Goal: Information Seeking & Learning: Learn about a topic

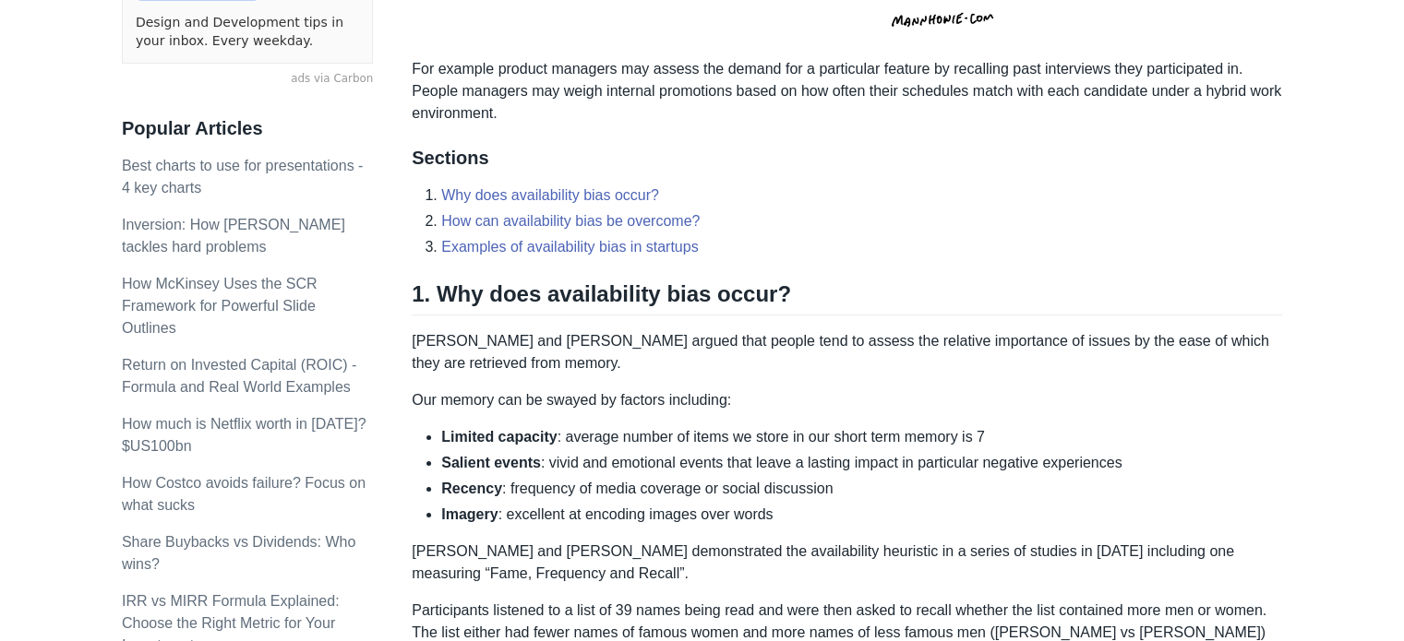
scroll to position [639, 0]
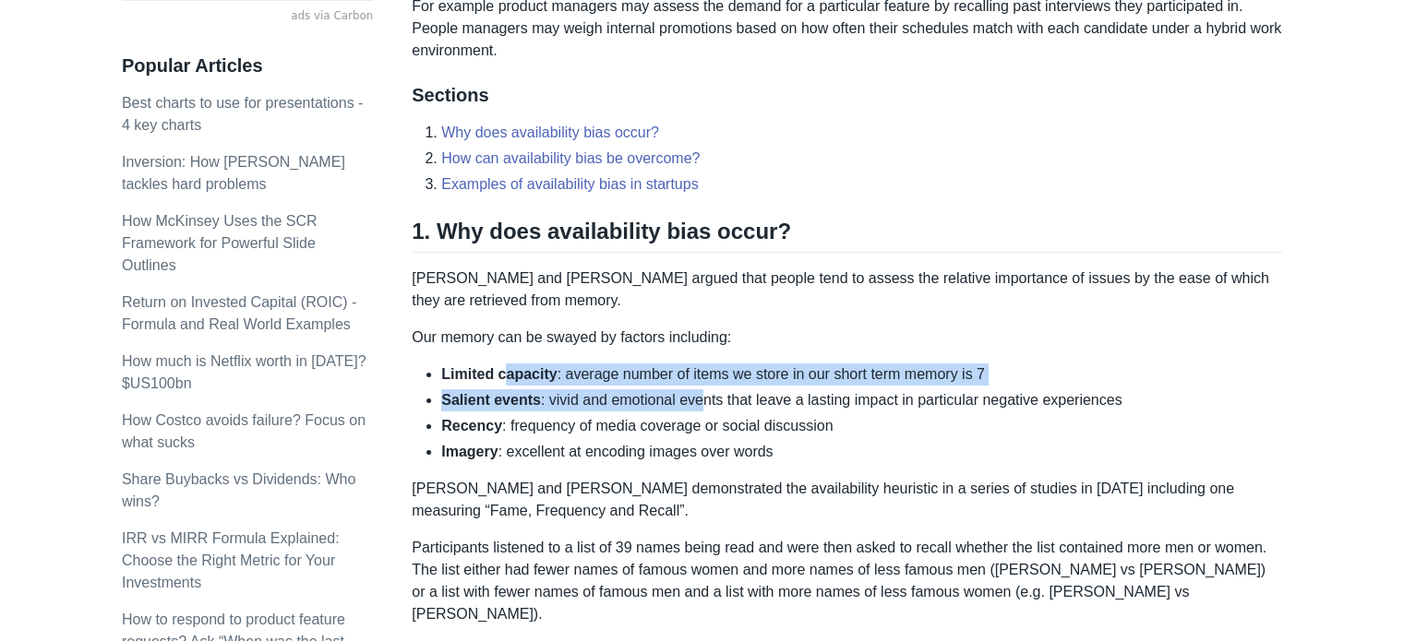
drag, startPoint x: 502, startPoint y: 369, endPoint x: 694, endPoint y: 398, distance: 194.1
click at [694, 398] on ul "Limited capacity : average number of items we store in our short term memory is…" at bounding box center [847, 414] width 870 height 100
click at [694, 398] on li "Salient events : vivid and emotional events that leave a lasting impact in part…" at bounding box center [861, 400] width 841 height 22
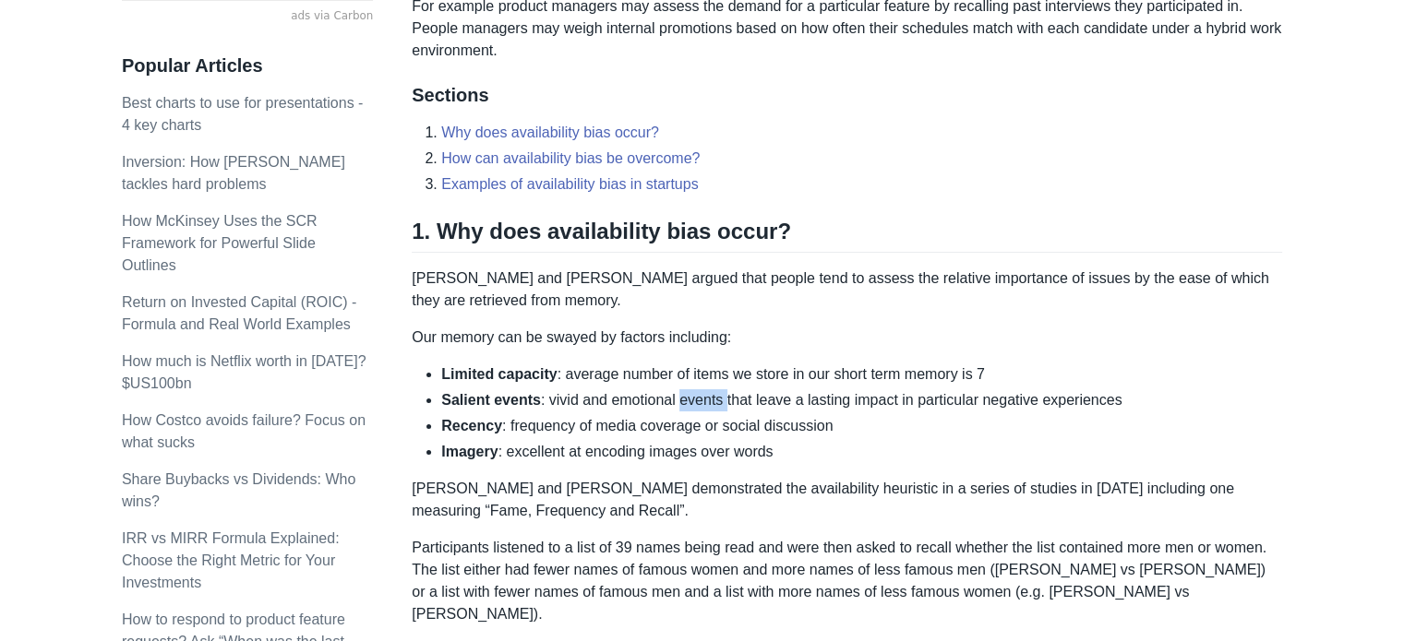
click at [694, 398] on li "Salient events : vivid and emotional events that leave a lasting impact in part…" at bounding box center [861, 400] width 841 height 22
click at [591, 398] on li "Salient events : vivid and emotional events that leave a lasting impact in part…" at bounding box center [861, 400] width 841 height 22
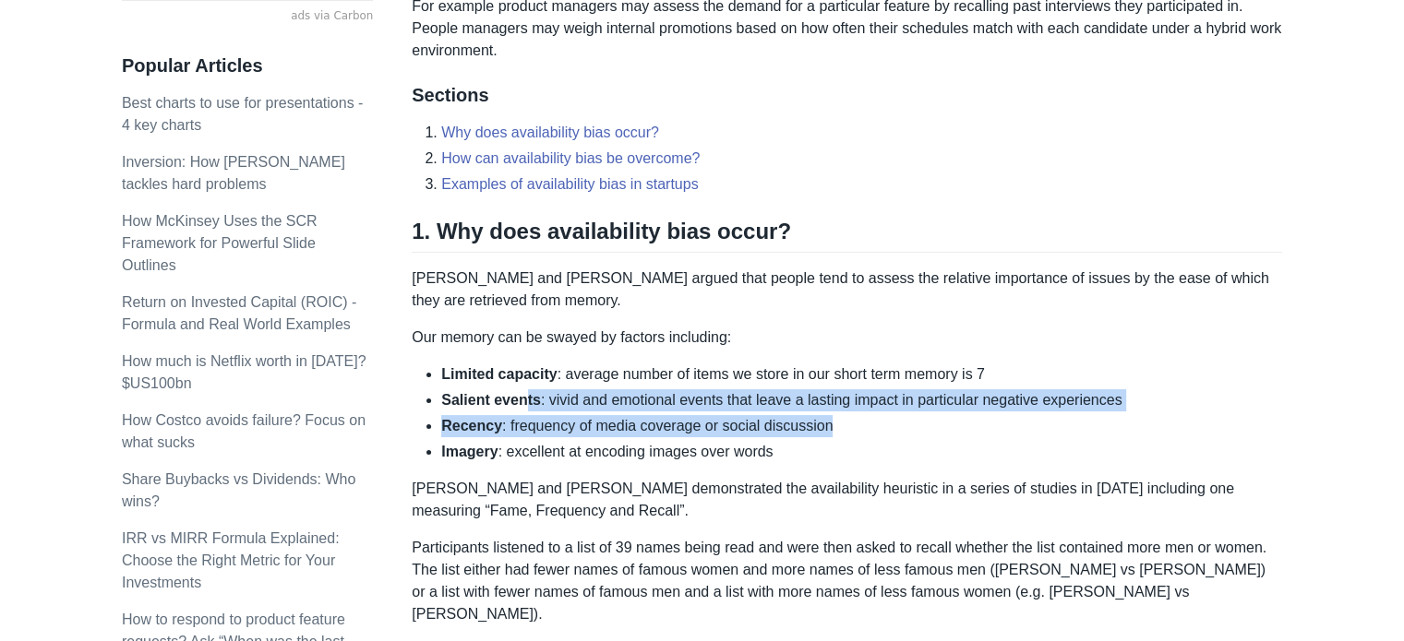
drag, startPoint x: 524, startPoint y: 394, endPoint x: 938, endPoint y: 420, distance: 414.2
click at [938, 420] on ul "Limited capacity : average number of items we store in our short term memory is…" at bounding box center [847, 414] width 870 height 100
click at [938, 420] on li "Recency : frequency of media coverage or social discussion" at bounding box center [861, 426] width 841 height 22
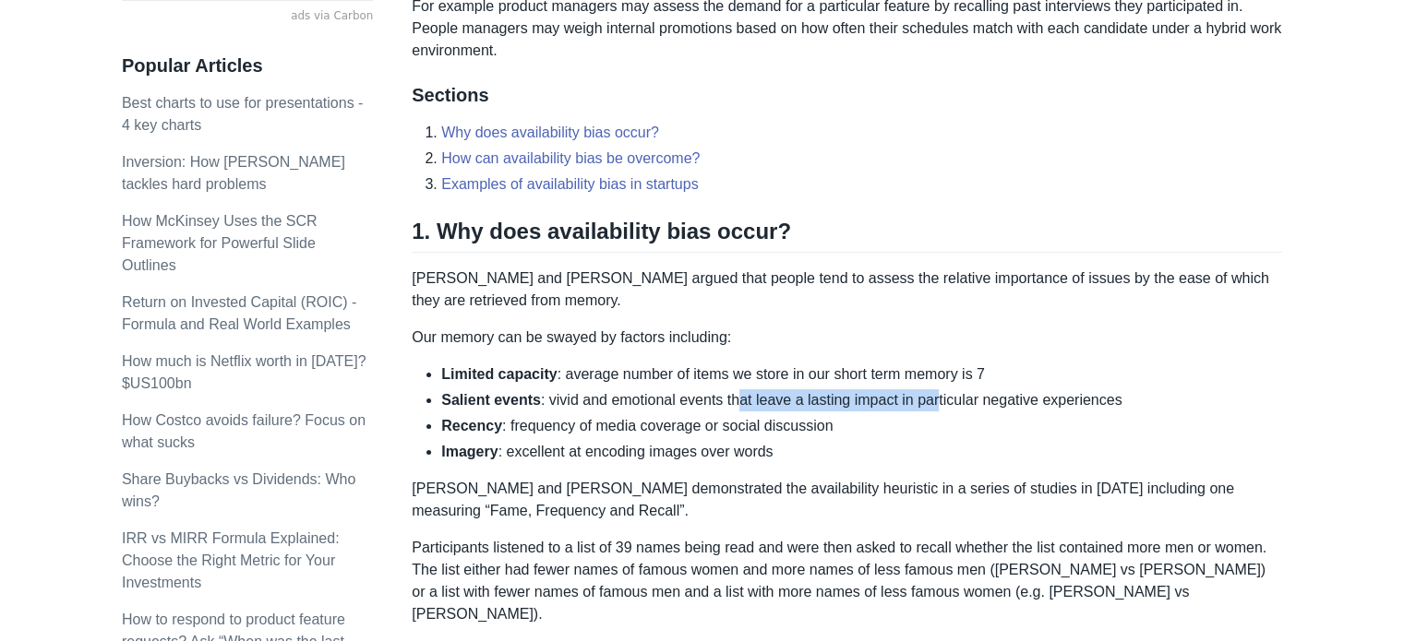
drag, startPoint x: 930, startPoint y: 404, endPoint x: 731, endPoint y: 403, distance: 199.3
click at [731, 403] on li "Salient events : vivid and emotional events that leave a lasting impact in part…" at bounding box center [861, 400] width 841 height 22
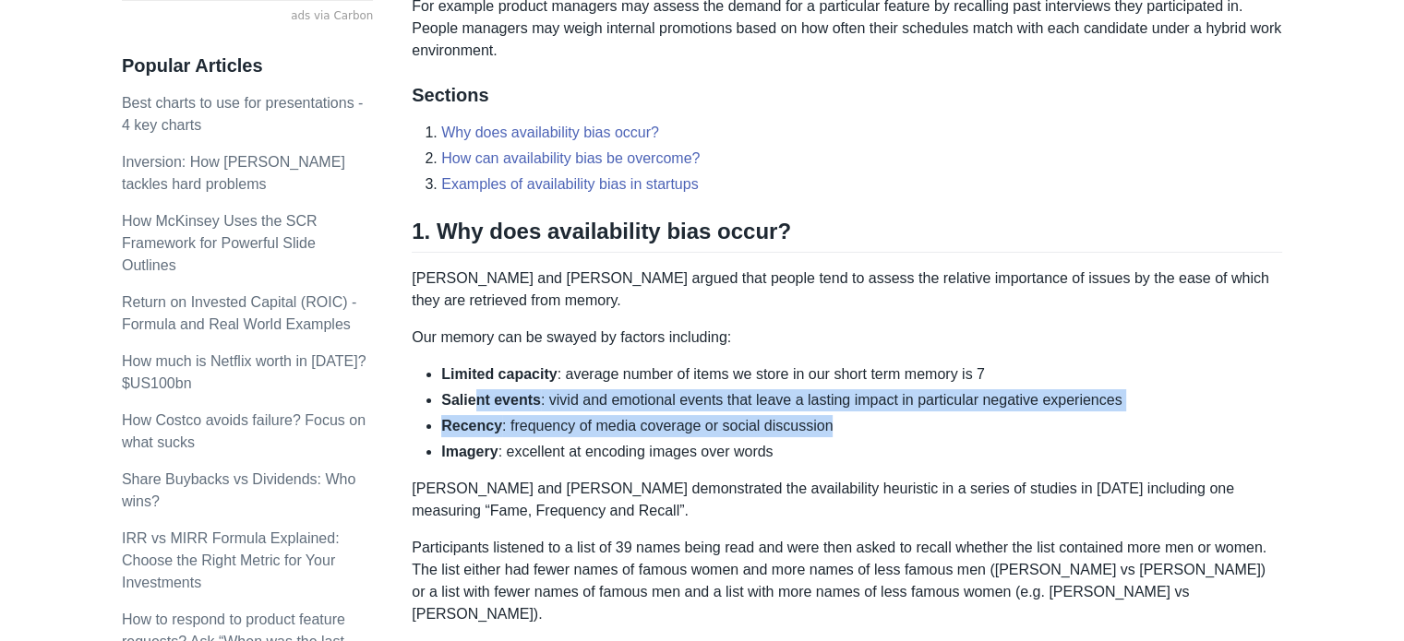
drag, startPoint x: 472, startPoint y: 399, endPoint x: 1005, endPoint y: 410, distance: 532.6
click at [1005, 410] on ul "Limited capacity : average number of items we store in our short term memory is…" at bounding box center [847, 414] width 870 height 100
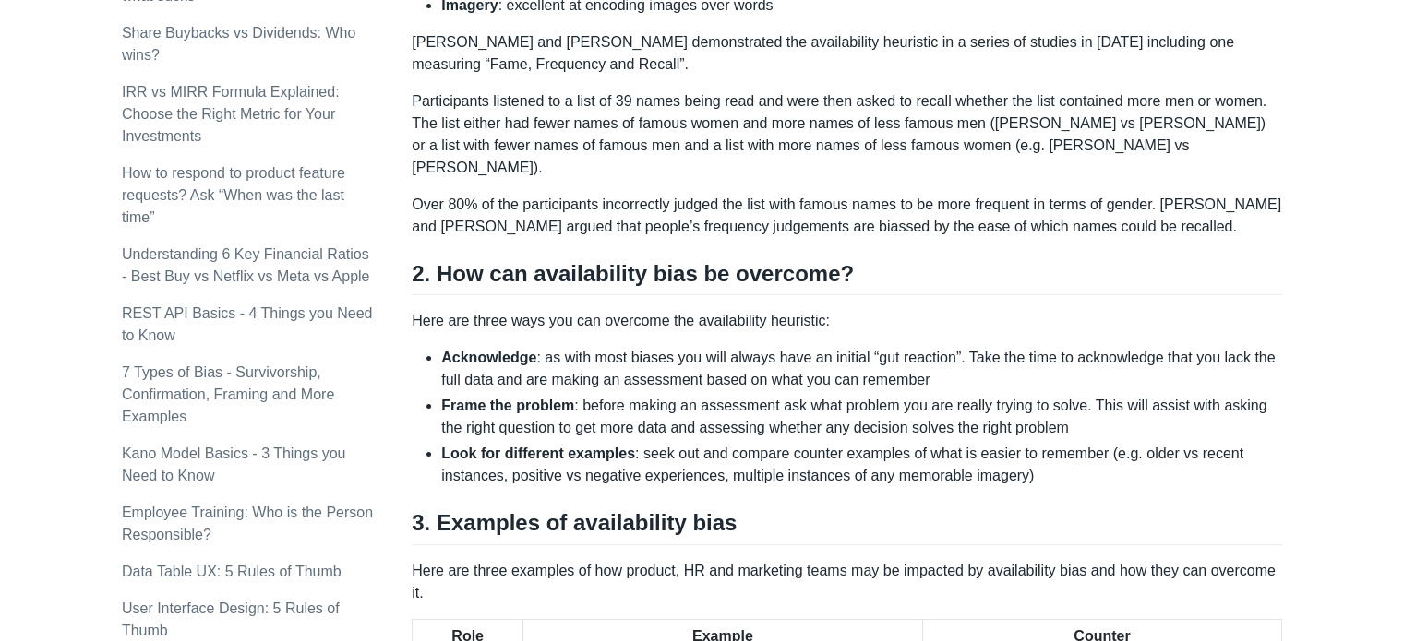
scroll to position [1131, 0]
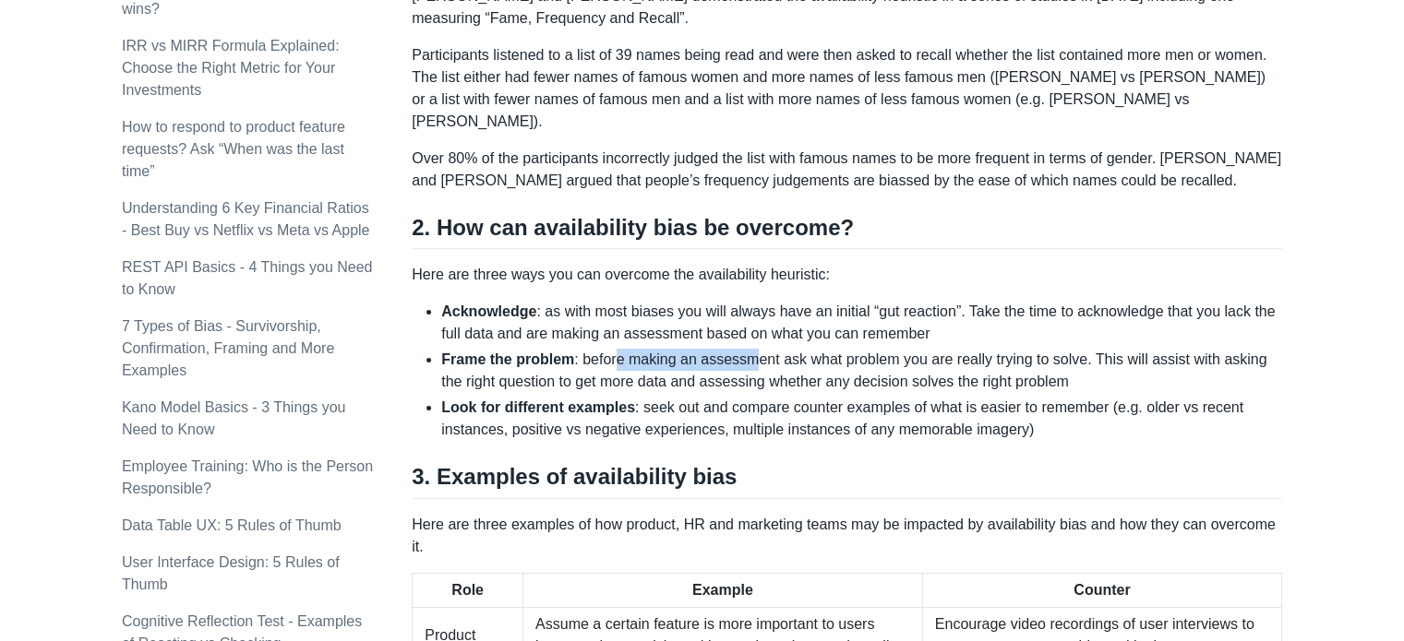
drag, startPoint x: 628, startPoint y: 329, endPoint x: 744, endPoint y: 341, distance: 115.9
click at [744, 349] on li "Frame the problem : before making an assessment ask what problem you are really…" at bounding box center [861, 371] width 841 height 44
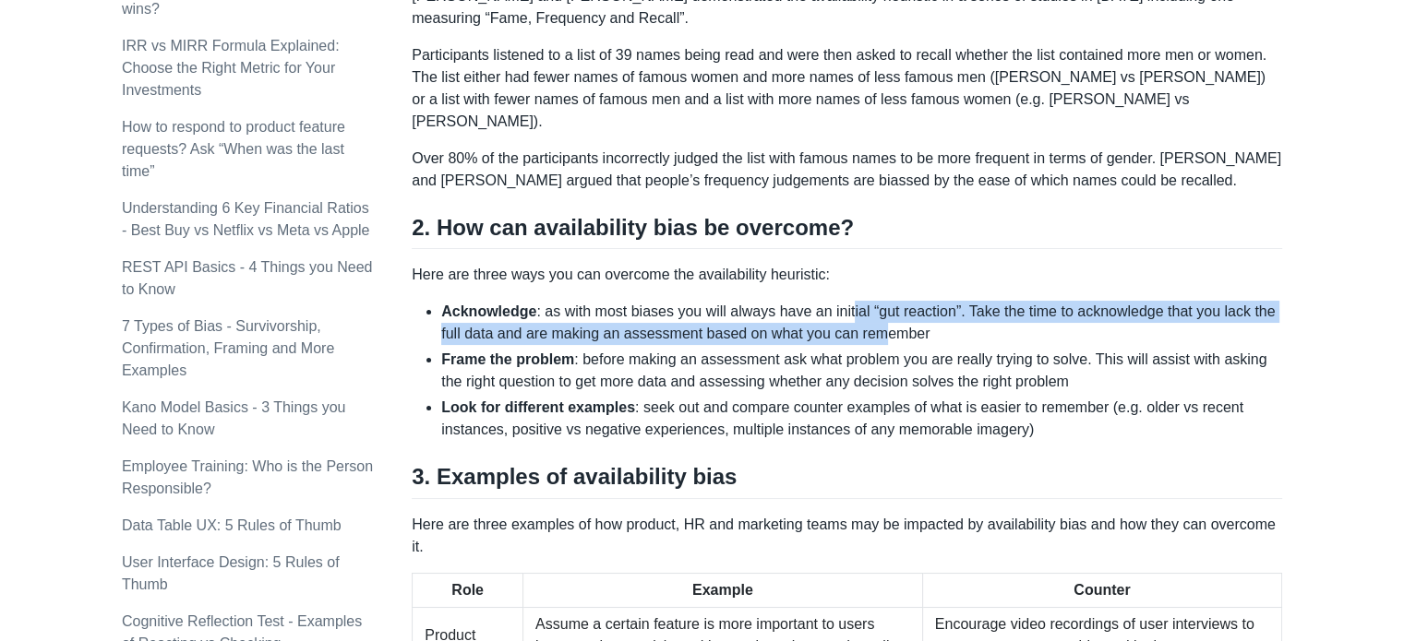
drag, startPoint x: 842, startPoint y: 295, endPoint x: 877, endPoint y: 317, distance: 41.0
click at [877, 317] on li "Acknowledge : as with most biases you will always have an initial “gut reaction…" at bounding box center [861, 323] width 841 height 44
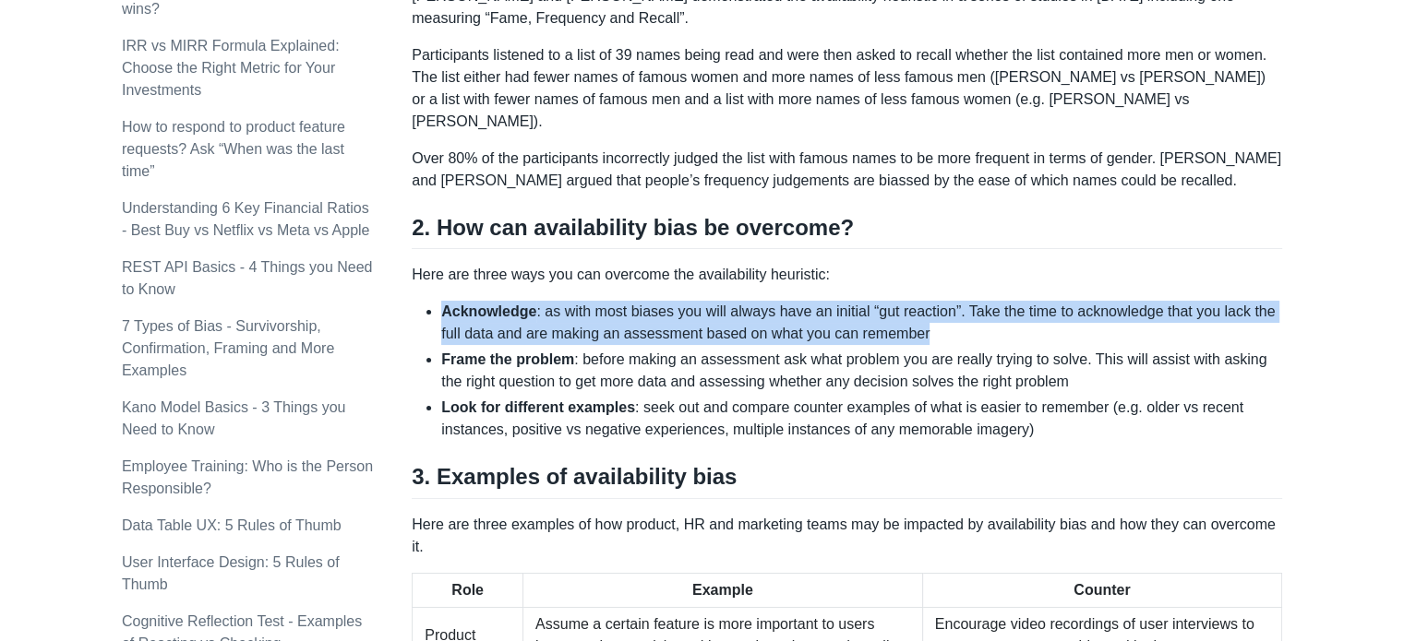
click at [877, 317] on li "Acknowledge : as with most biases you will always have an initial “gut reaction…" at bounding box center [861, 323] width 841 height 44
drag, startPoint x: 877, startPoint y: 317, endPoint x: 598, endPoint y: 287, distance: 280.3
click at [598, 301] on li "Acknowledge : as with most biases you will always have an initial “gut reaction…" at bounding box center [861, 323] width 841 height 44
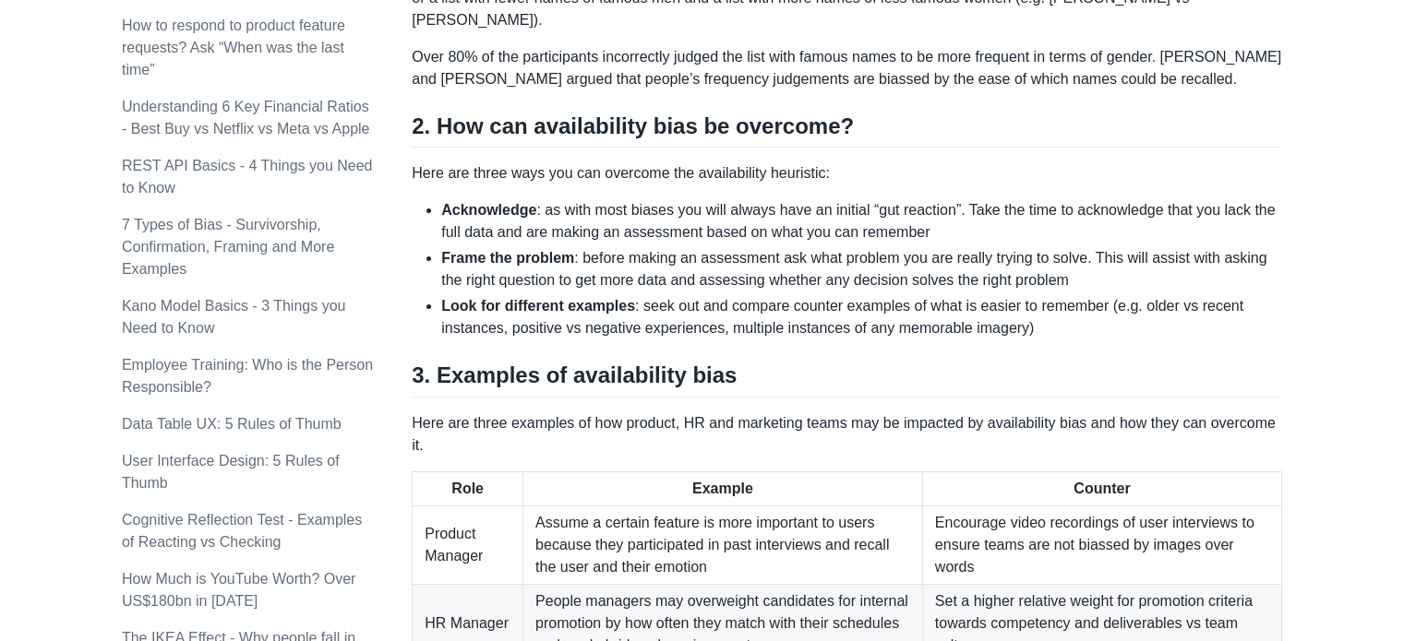
scroll to position [1255, 0]
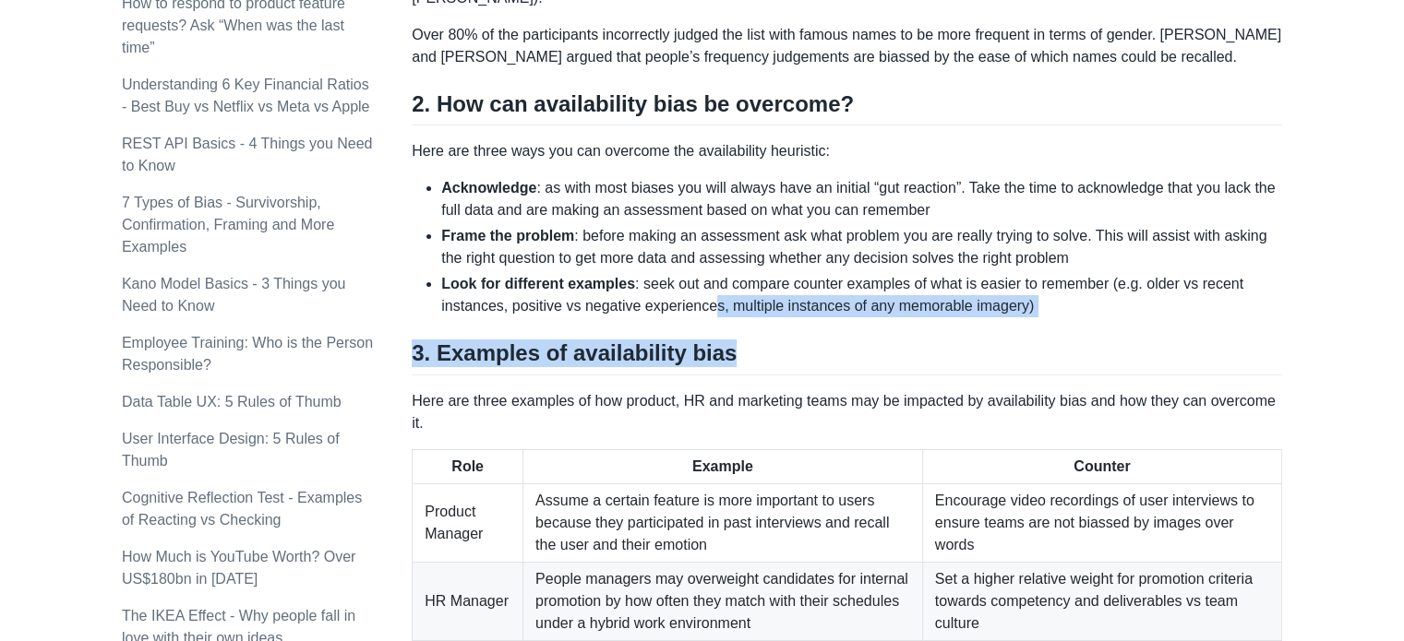
drag, startPoint x: 708, startPoint y: 276, endPoint x: 897, endPoint y: 319, distance: 194.1
click at [897, 340] on h2 "3. Examples of availability bias" at bounding box center [847, 357] width 870 height 35
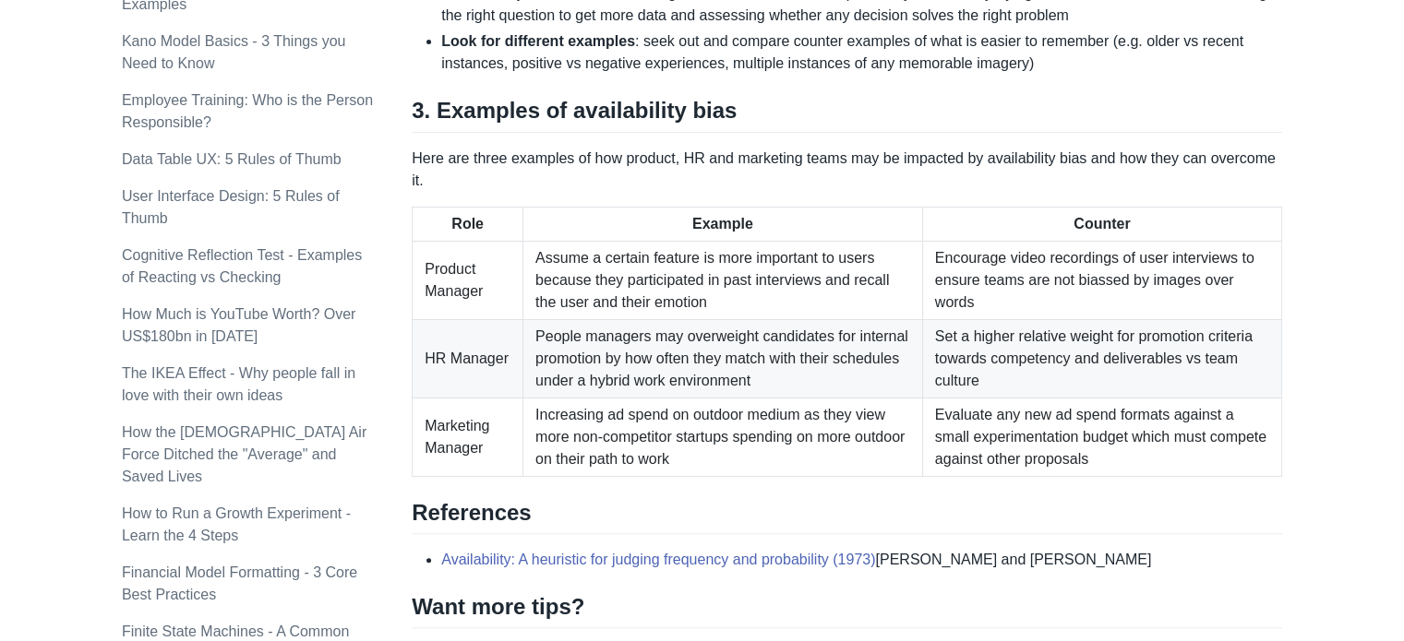
scroll to position [1501, 0]
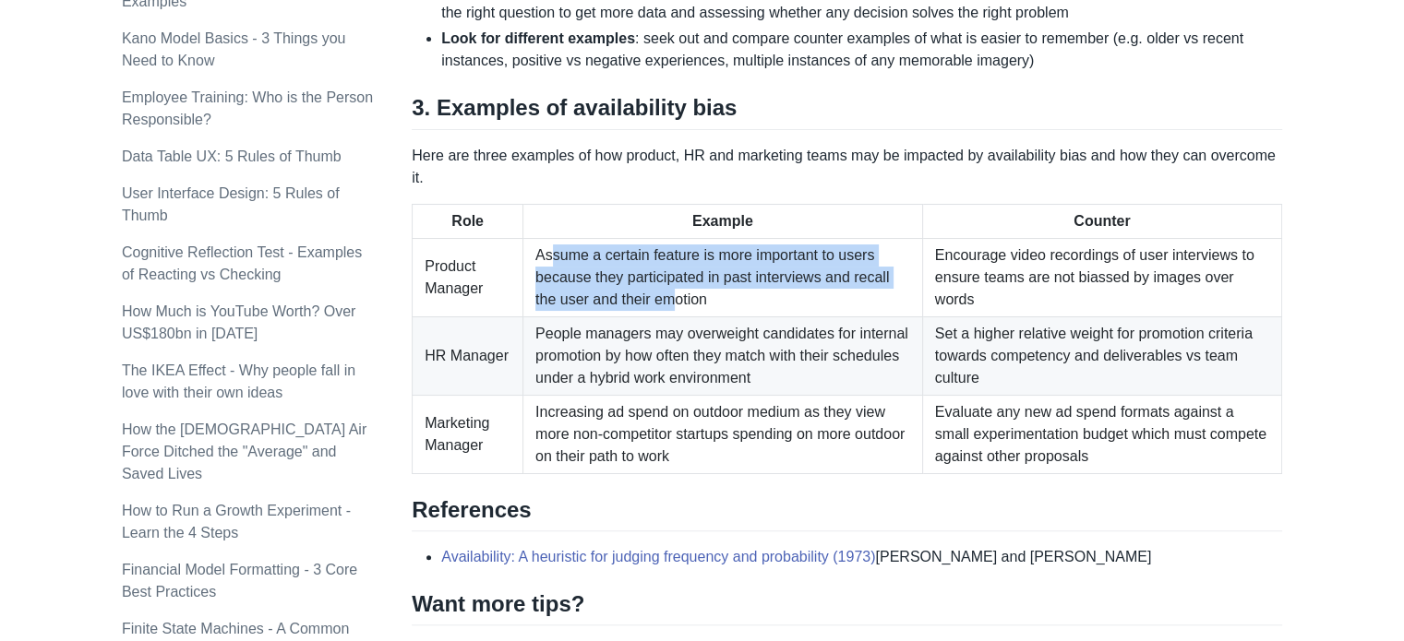
drag, startPoint x: 550, startPoint y: 223, endPoint x: 672, endPoint y: 269, distance: 129.9
click at [672, 269] on td "Assume a certain feature is more important to users because they participated i…" at bounding box center [723, 277] width 400 height 78
drag, startPoint x: 565, startPoint y: 232, endPoint x: 710, endPoint y: 269, distance: 149.7
click at [710, 269] on td "Assume a certain feature is more important to users because they participated i…" at bounding box center [723, 277] width 400 height 78
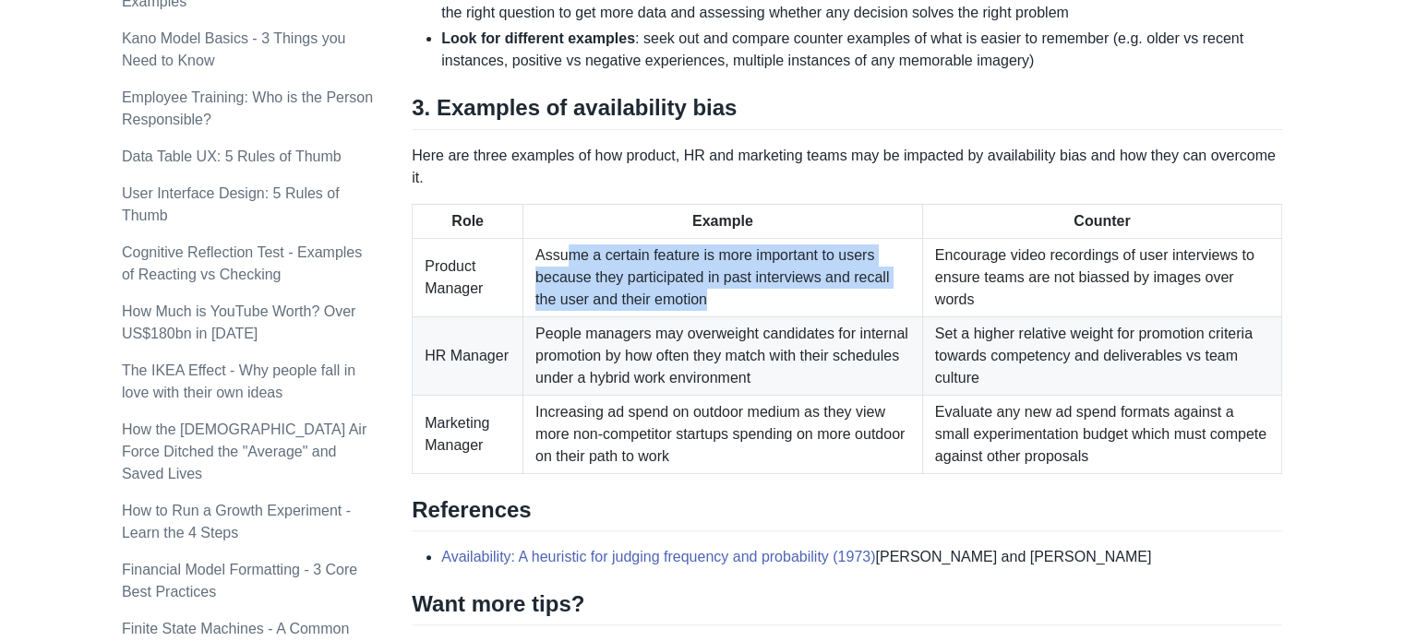
click at [710, 269] on td "Assume a certain feature is more important to users because they participated i…" at bounding box center [723, 277] width 400 height 78
drag, startPoint x: 710, startPoint y: 269, endPoint x: 628, endPoint y: 229, distance: 91.6
click at [628, 238] on td "Assume a certain feature is more important to users because they participated i…" at bounding box center [723, 277] width 400 height 78
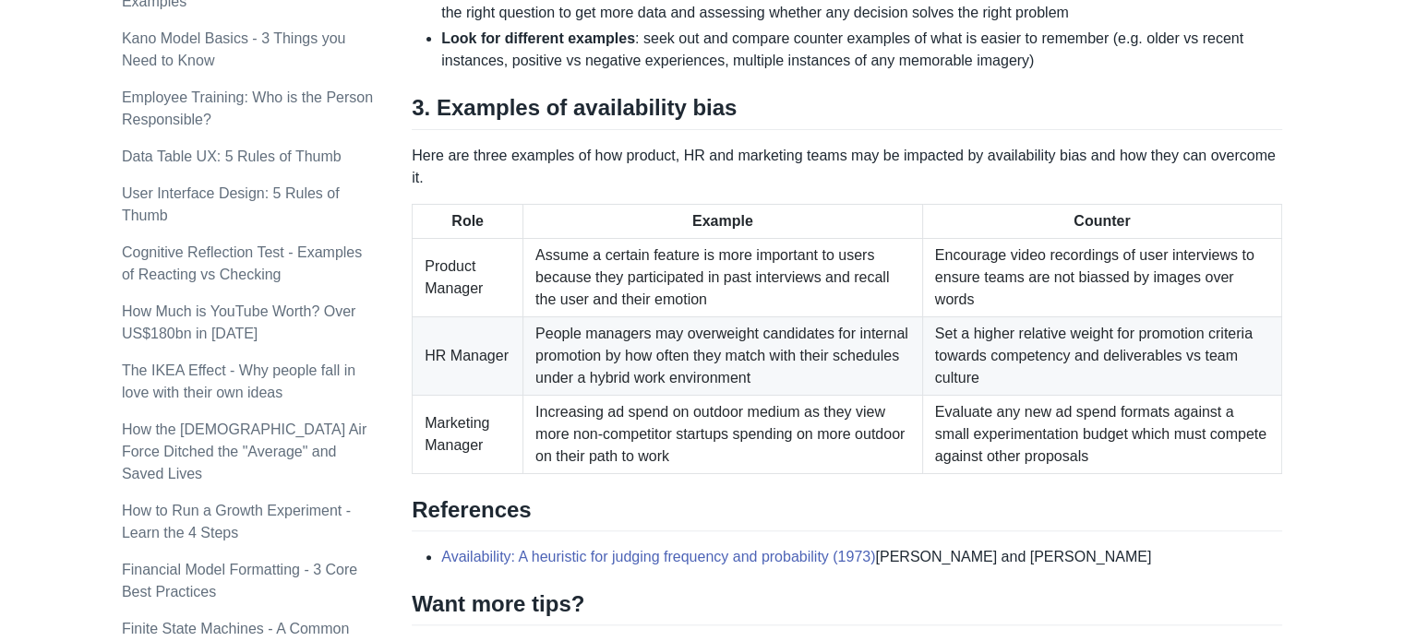
click at [628, 238] on td "Assume a certain feature is more important to users because they participated i…" at bounding box center [723, 277] width 400 height 78
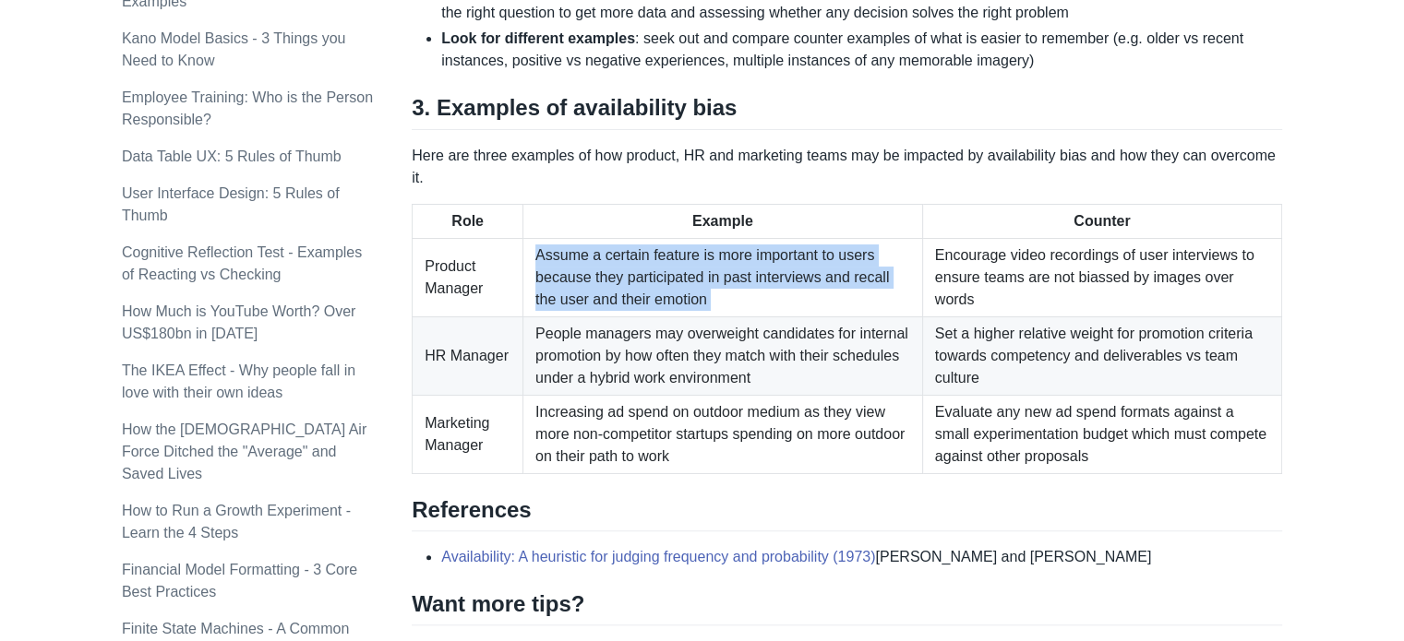
click at [628, 238] on td "Assume a certain feature is more important to users because they participated i…" at bounding box center [723, 277] width 400 height 78
drag, startPoint x: 546, startPoint y: 230, endPoint x: 748, endPoint y: 283, distance: 209.1
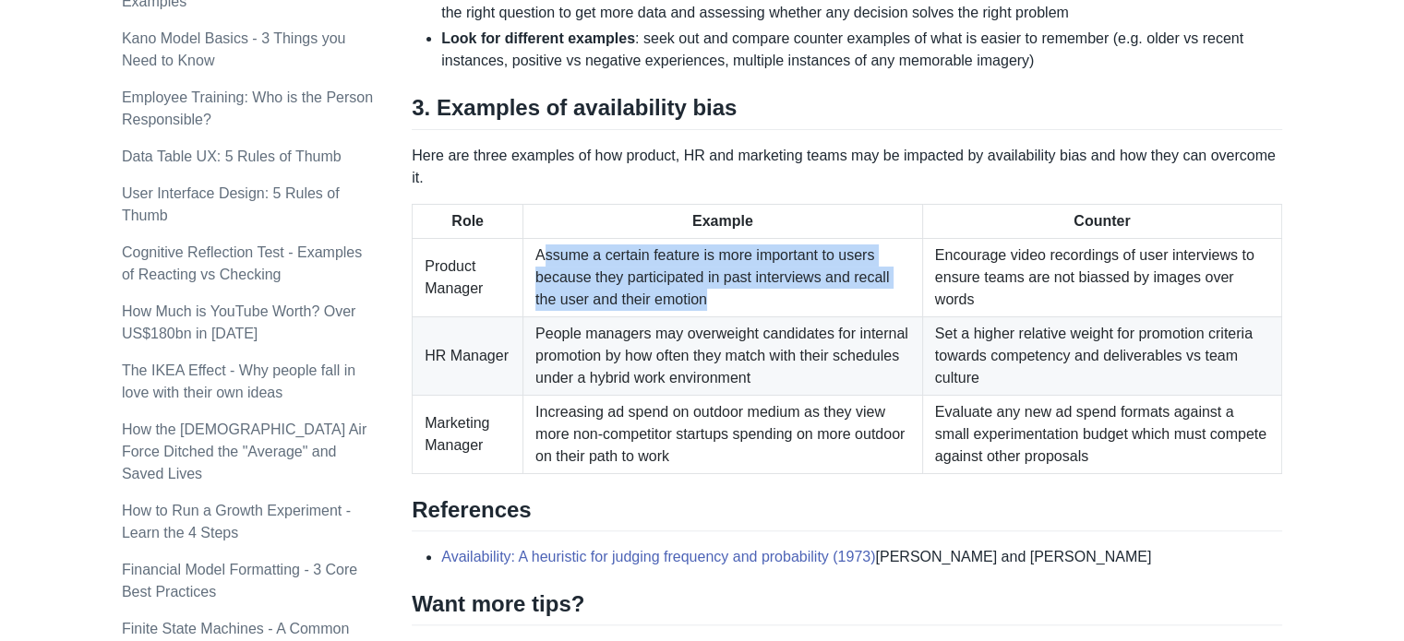
click at [748, 283] on td "Assume a certain feature is more important to users because they participated i…" at bounding box center [723, 277] width 400 height 78
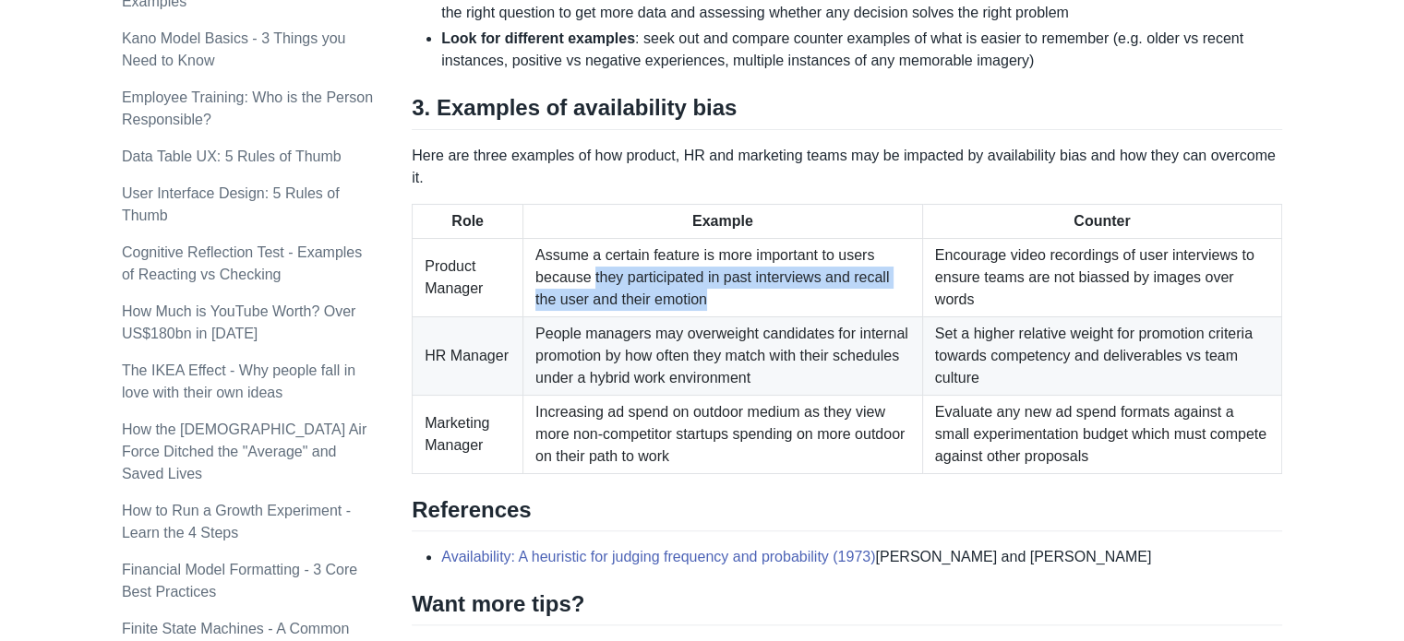
drag, startPoint x: 747, startPoint y: 281, endPoint x: 592, endPoint y: 257, distance: 155.8
click at [592, 257] on td "Assume a certain feature is more important to users because they participated i…" at bounding box center [723, 277] width 400 height 78
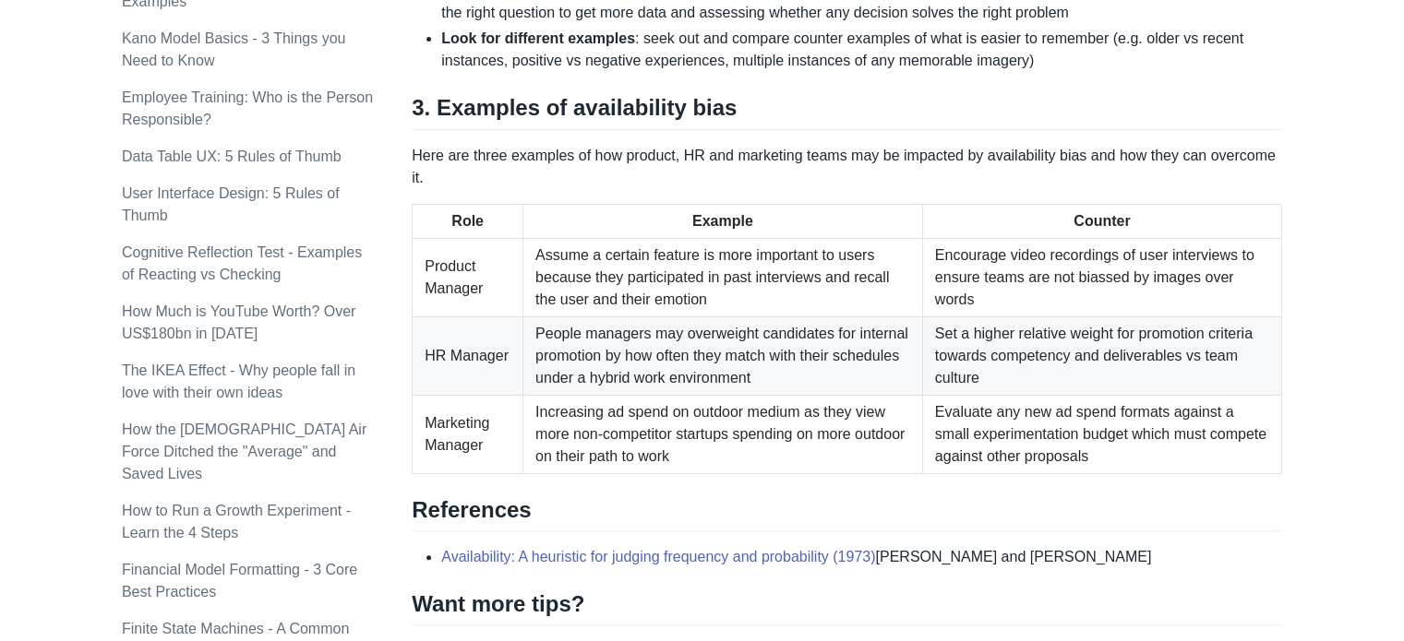
scroll to position [1561, 0]
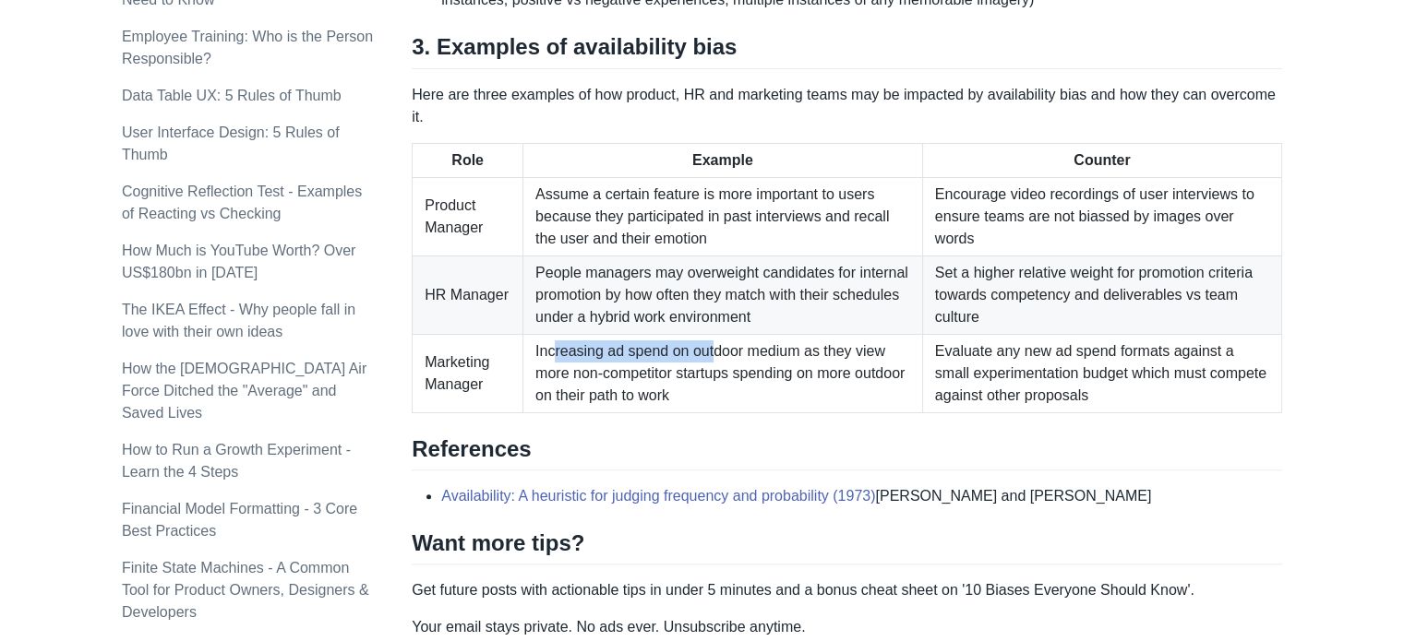
drag, startPoint x: 557, startPoint y: 326, endPoint x: 716, endPoint y: 334, distance: 158.9
click at [716, 334] on td "Increasing ad spend on outdoor medium as they view more non-competitor startups…" at bounding box center [723, 373] width 400 height 78
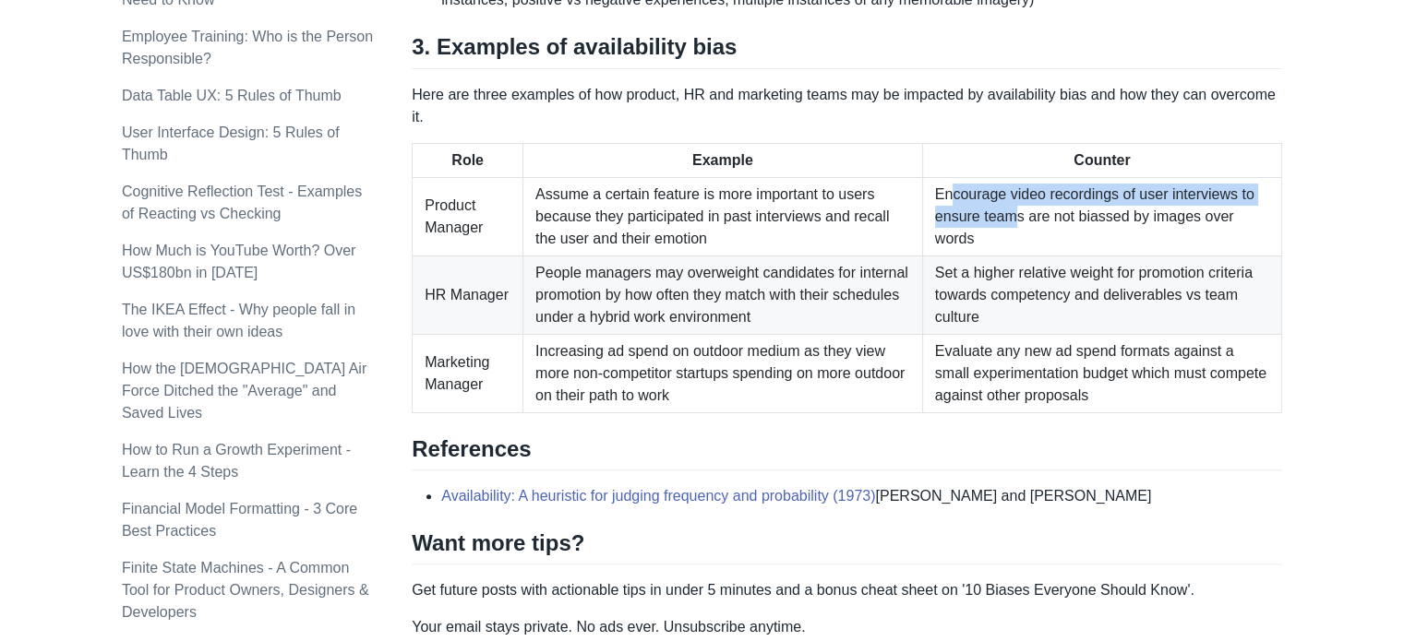
drag, startPoint x: 955, startPoint y: 173, endPoint x: 1018, endPoint y: 197, distance: 67.2
click at [1018, 197] on td "Encourage video recordings of user interviews to ensure teams are not biassed b…" at bounding box center [1101, 216] width 359 height 78
drag, startPoint x: 1013, startPoint y: 177, endPoint x: 1093, endPoint y: 198, distance: 82.2
click at [1093, 198] on td "Encourage video recordings of user interviews to ensure teams are not biassed b…" at bounding box center [1101, 216] width 359 height 78
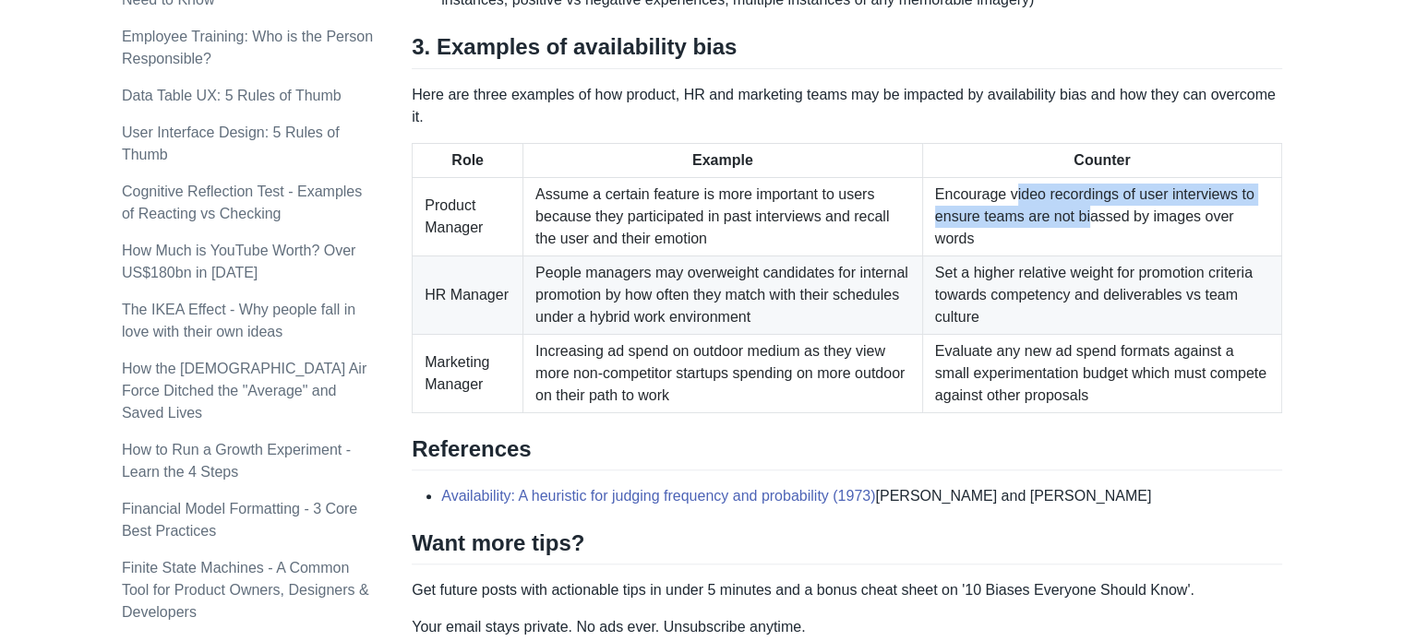
click at [1093, 198] on td "Encourage video recordings of user interviews to ensure teams are not biassed b…" at bounding box center [1101, 216] width 359 height 78
drag, startPoint x: 1098, startPoint y: 172, endPoint x: 1113, endPoint y: 199, distance: 31.4
click at [1113, 199] on td "Encourage video recordings of user interviews to ensure teams are not biassed b…" at bounding box center [1101, 216] width 359 height 78
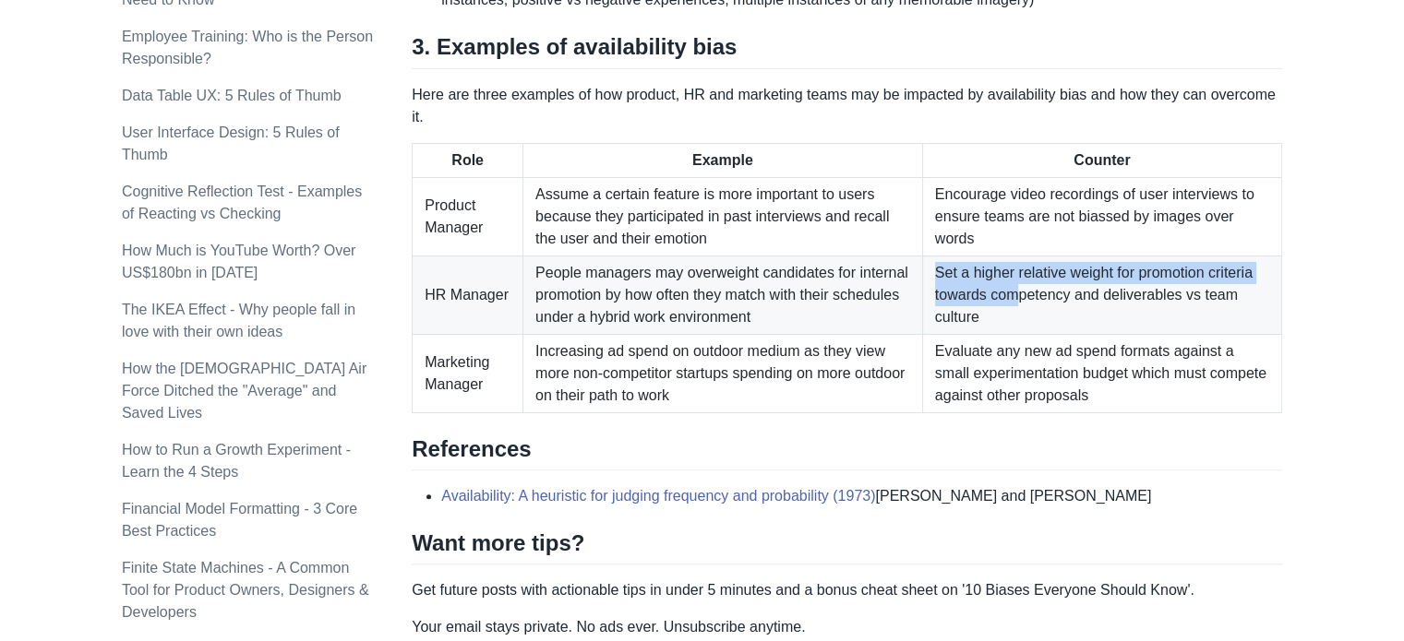
drag, startPoint x: 938, startPoint y: 245, endPoint x: 1022, endPoint y: 279, distance: 90.3
click at [1022, 279] on td "Set a higher relative weight for promotion criteria towards competency and deli…" at bounding box center [1101, 295] width 359 height 78
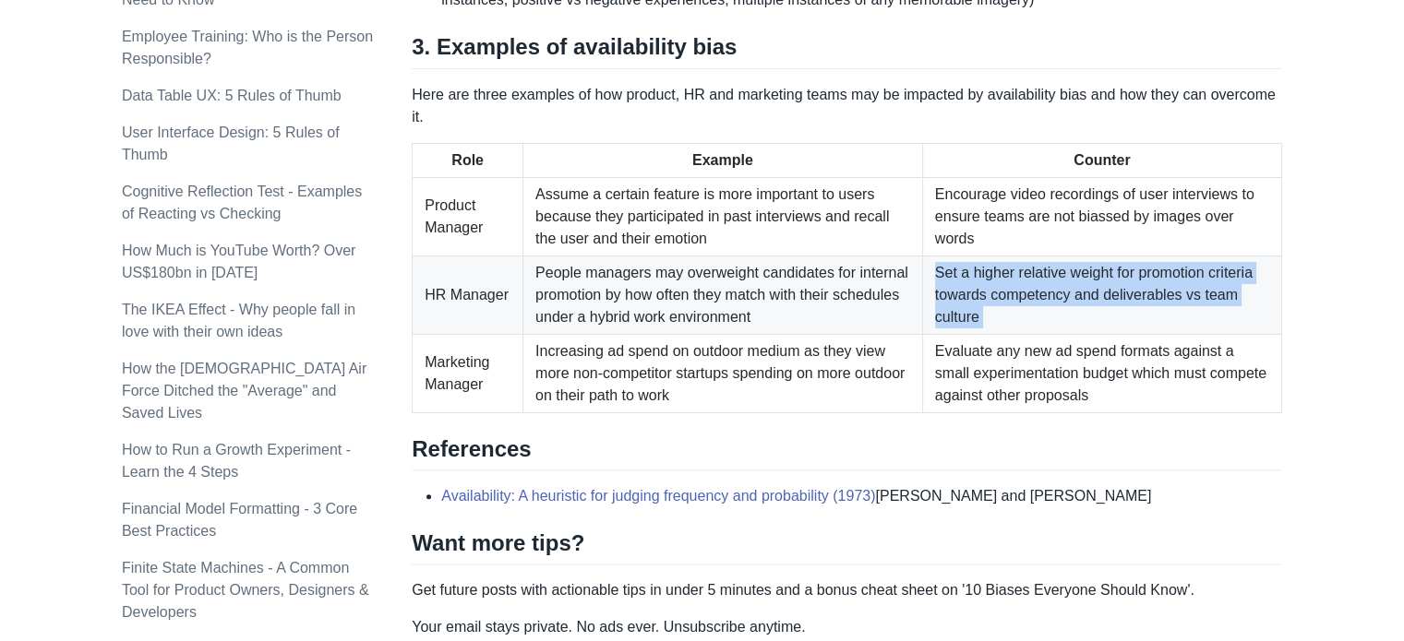
click at [1022, 279] on td "Set a higher relative weight for promotion criteria towards competency and deli…" at bounding box center [1101, 295] width 359 height 78
click at [1022, 290] on td "Set a higher relative weight for promotion criteria towards competency and deli…" at bounding box center [1101, 295] width 359 height 78
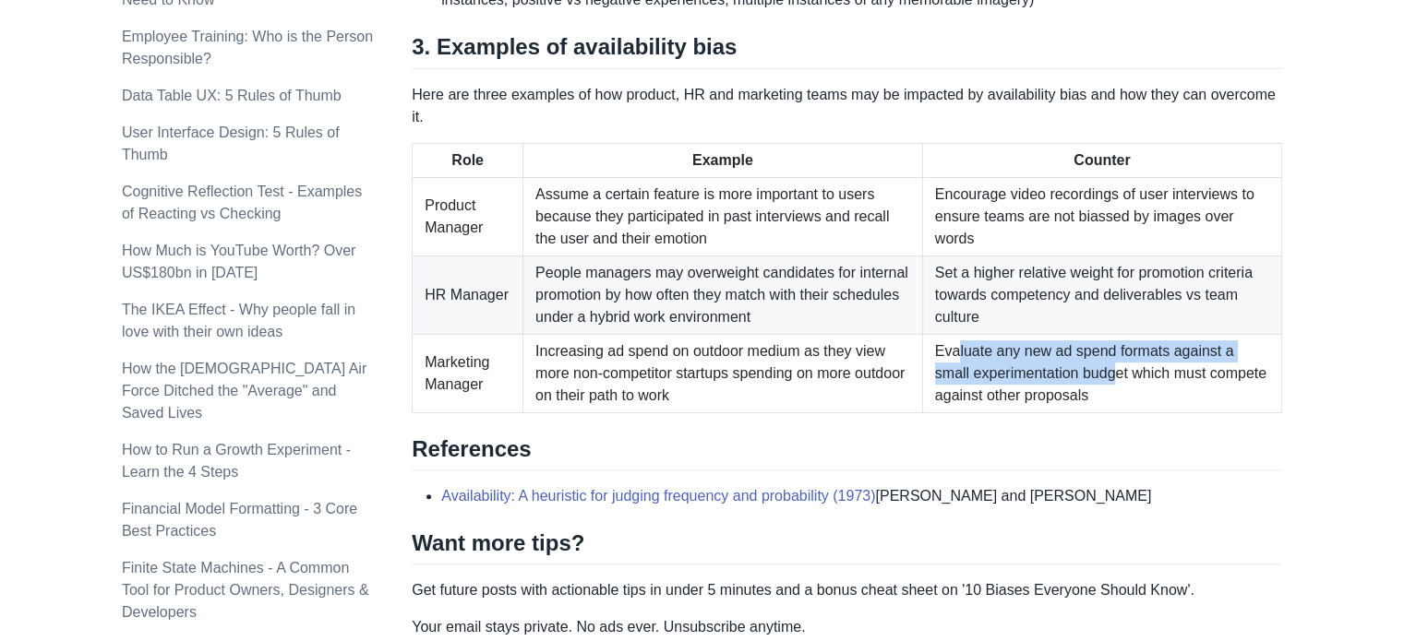
drag, startPoint x: 956, startPoint y: 333, endPoint x: 1084, endPoint y: 343, distance: 128.7
click at [1084, 343] on td "Evaluate any new ad spend formats against a small experimentation budget which …" at bounding box center [1101, 373] width 359 height 78
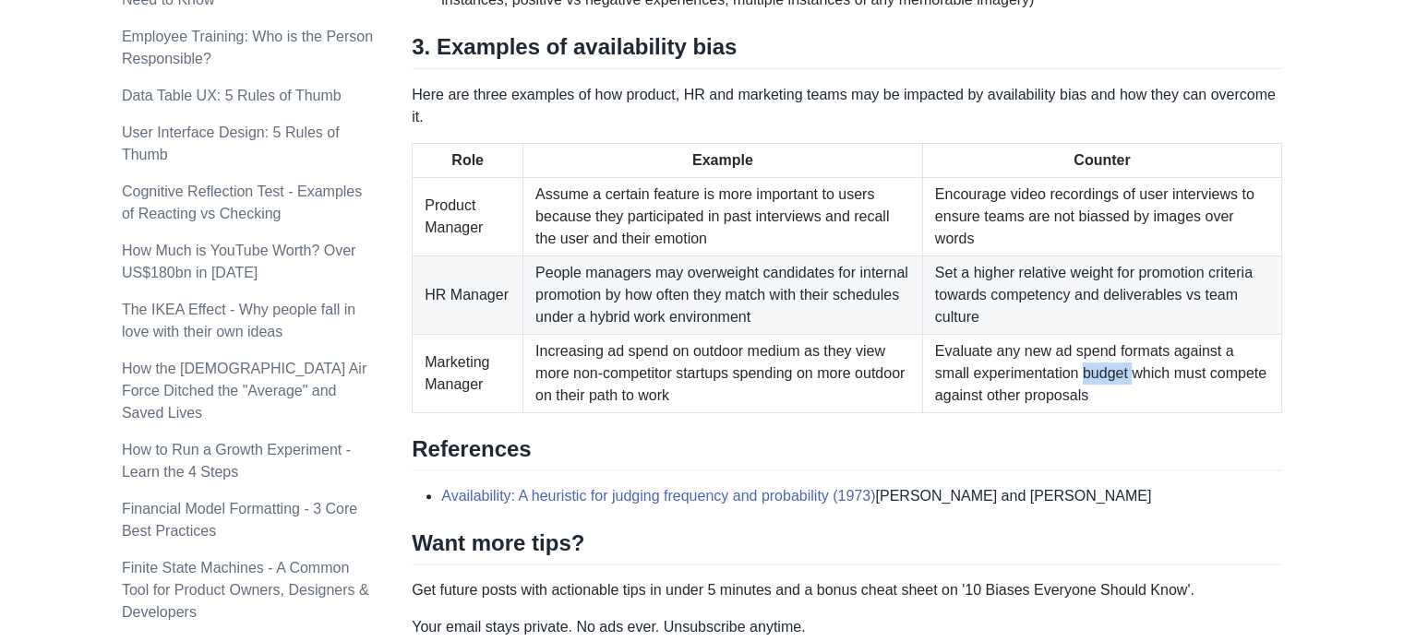
click at [1084, 343] on td "Evaluate any new ad spend formats against a small experimentation budget which …" at bounding box center [1101, 373] width 359 height 78
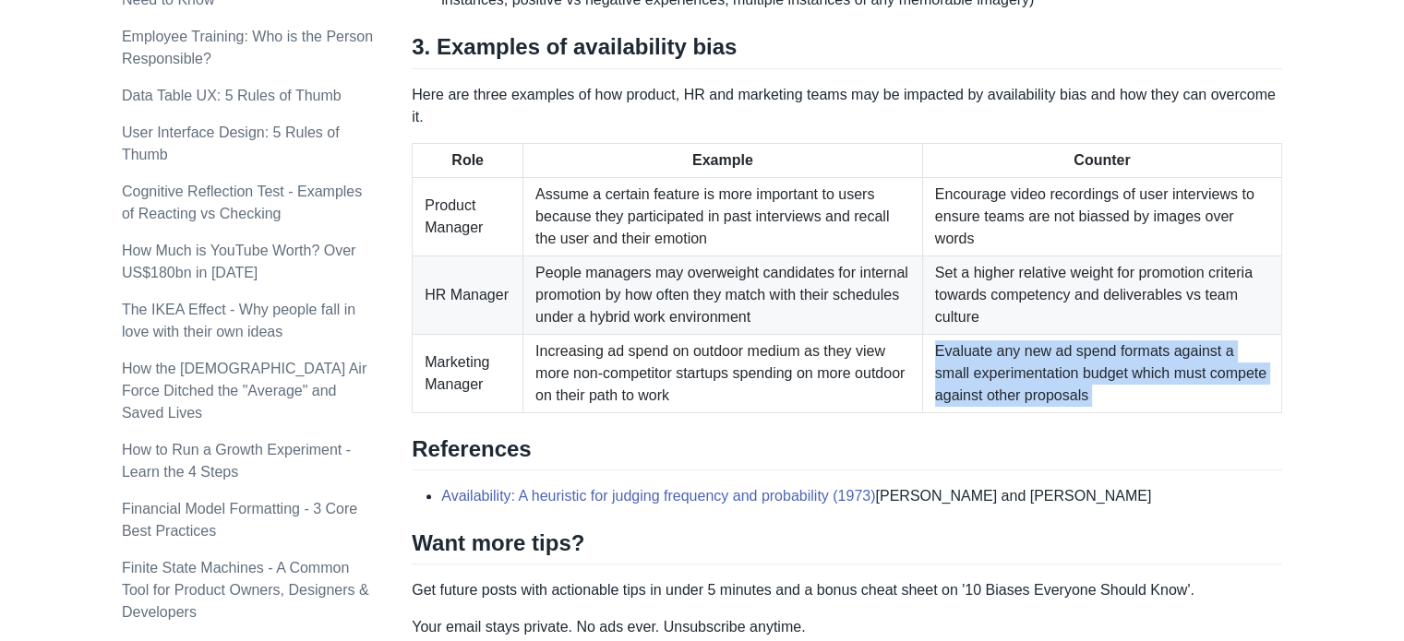
click at [1084, 343] on td "Evaluate any new ad spend formats against a small experimentation budget which …" at bounding box center [1101, 373] width 359 height 78
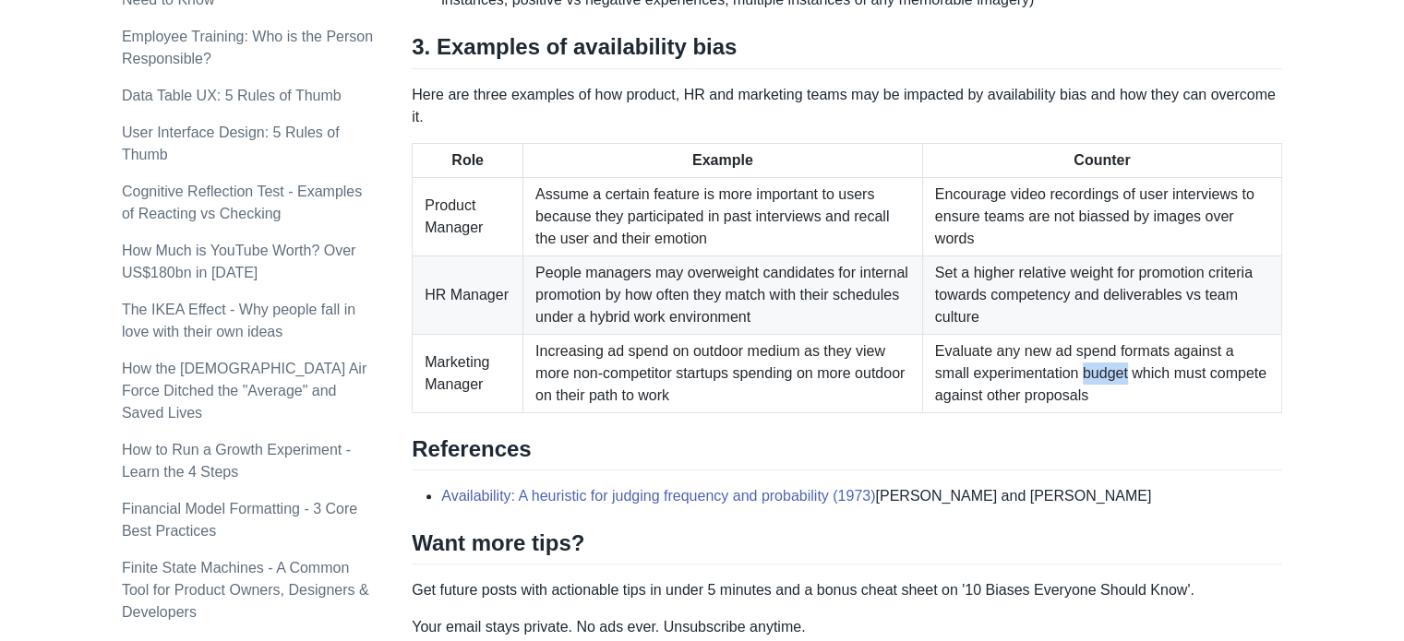
click at [1083, 342] on td "Evaluate any new ad spend formats against a small experimentation budget which …" at bounding box center [1101, 373] width 359 height 78
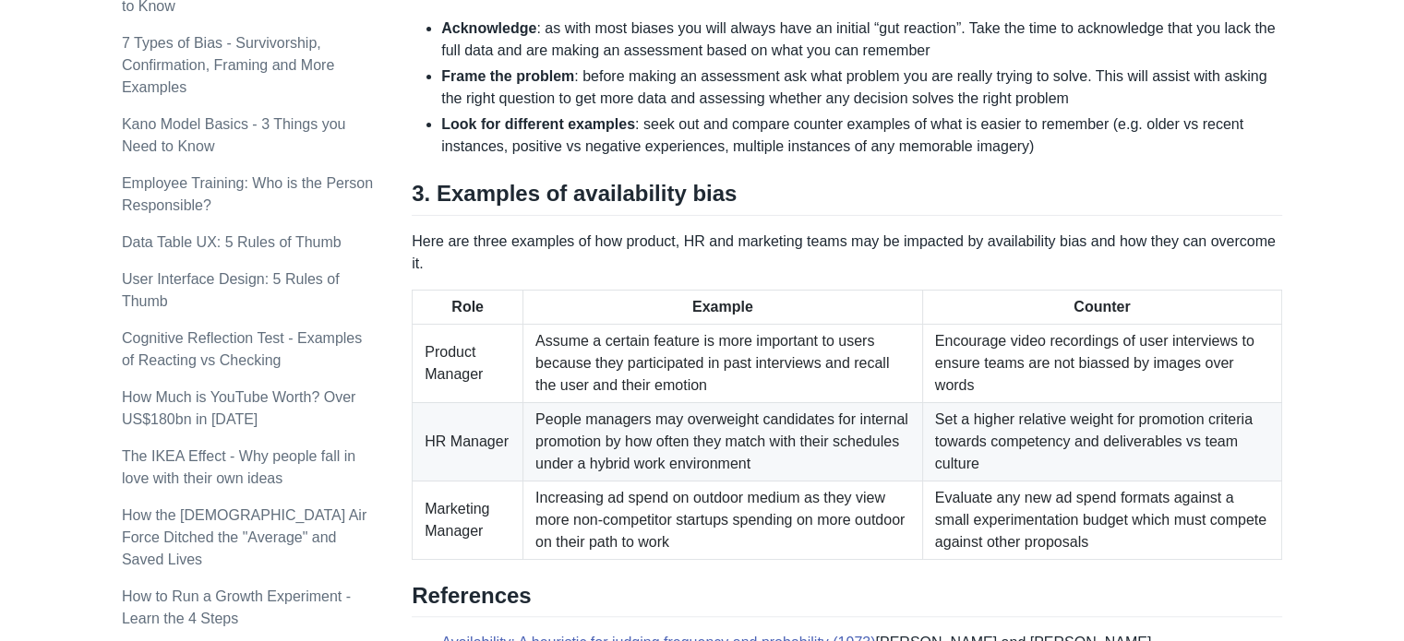
scroll to position [1404, 0]
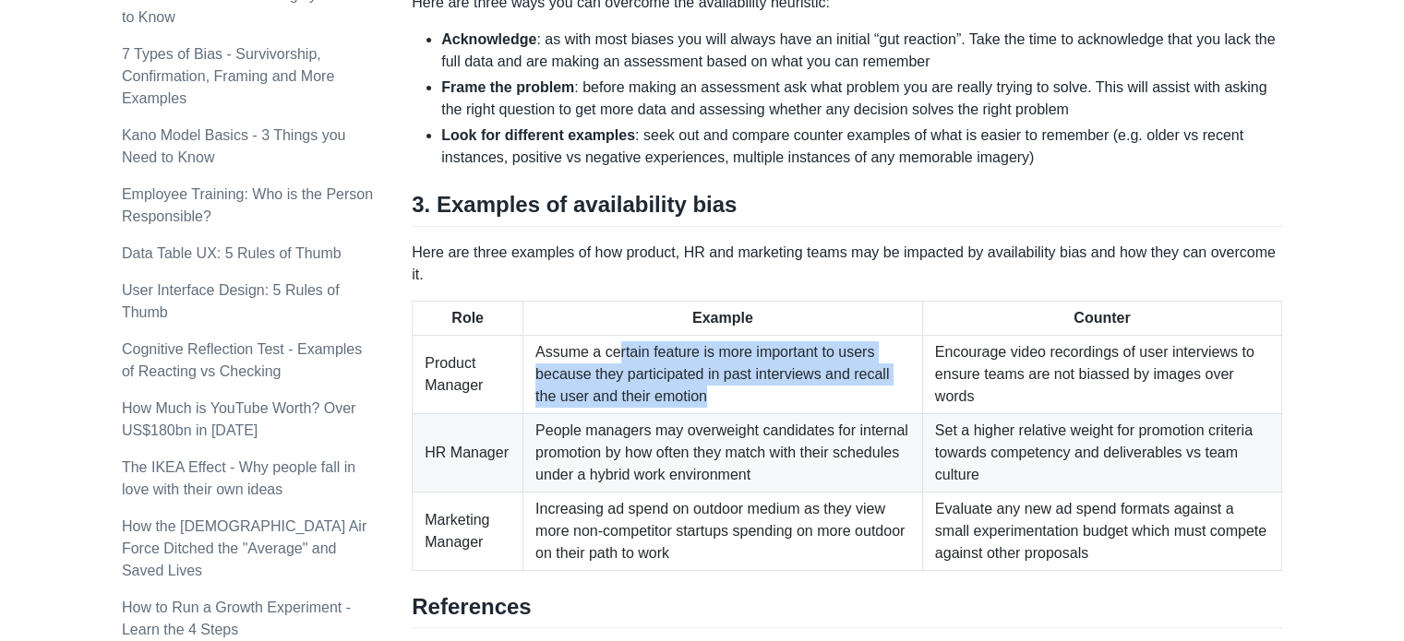
drag, startPoint x: 787, startPoint y: 361, endPoint x: 614, endPoint y: 330, distance: 176.1
click at [614, 335] on td "Assume a certain feature is more important to users because they participated i…" at bounding box center [723, 374] width 400 height 78
drag, startPoint x: 712, startPoint y: 372, endPoint x: 654, endPoint y: 339, distance: 66.2
click at [654, 339] on td "Assume a certain feature is more important to users because they participated i…" at bounding box center [723, 374] width 400 height 78
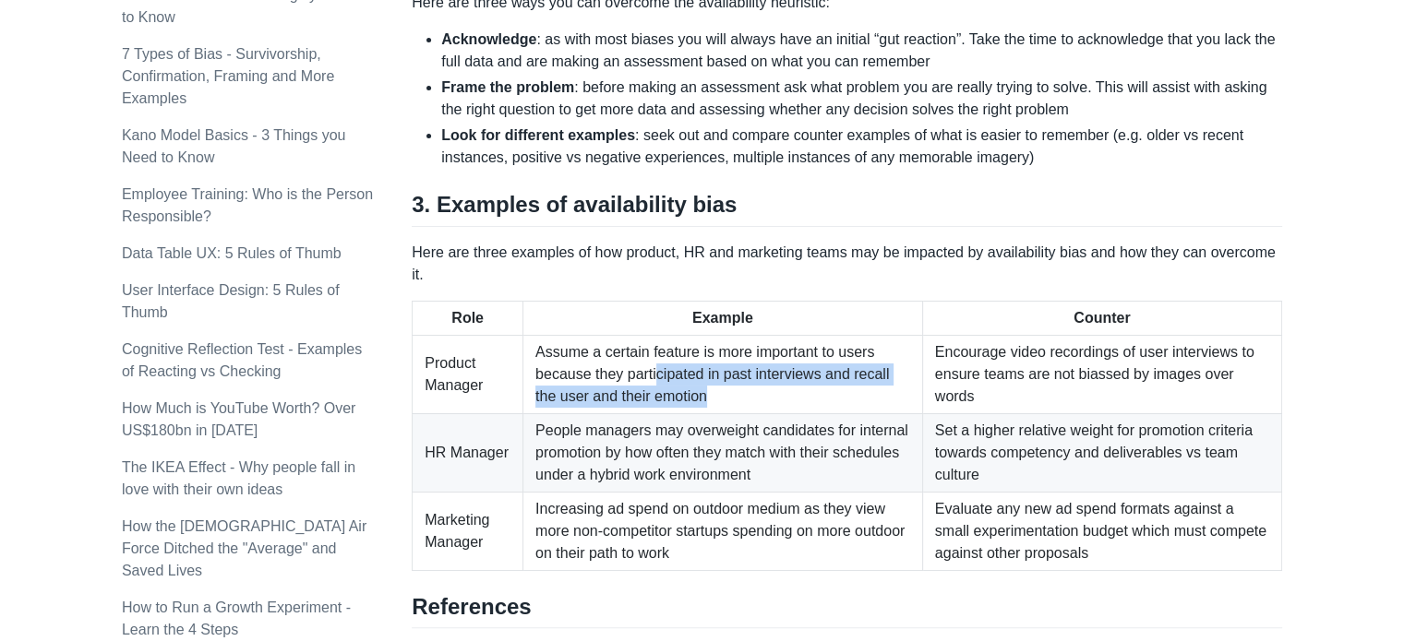
click at [653, 339] on td "Assume a certain feature is more important to users because they participated i…" at bounding box center [723, 374] width 400 height 78
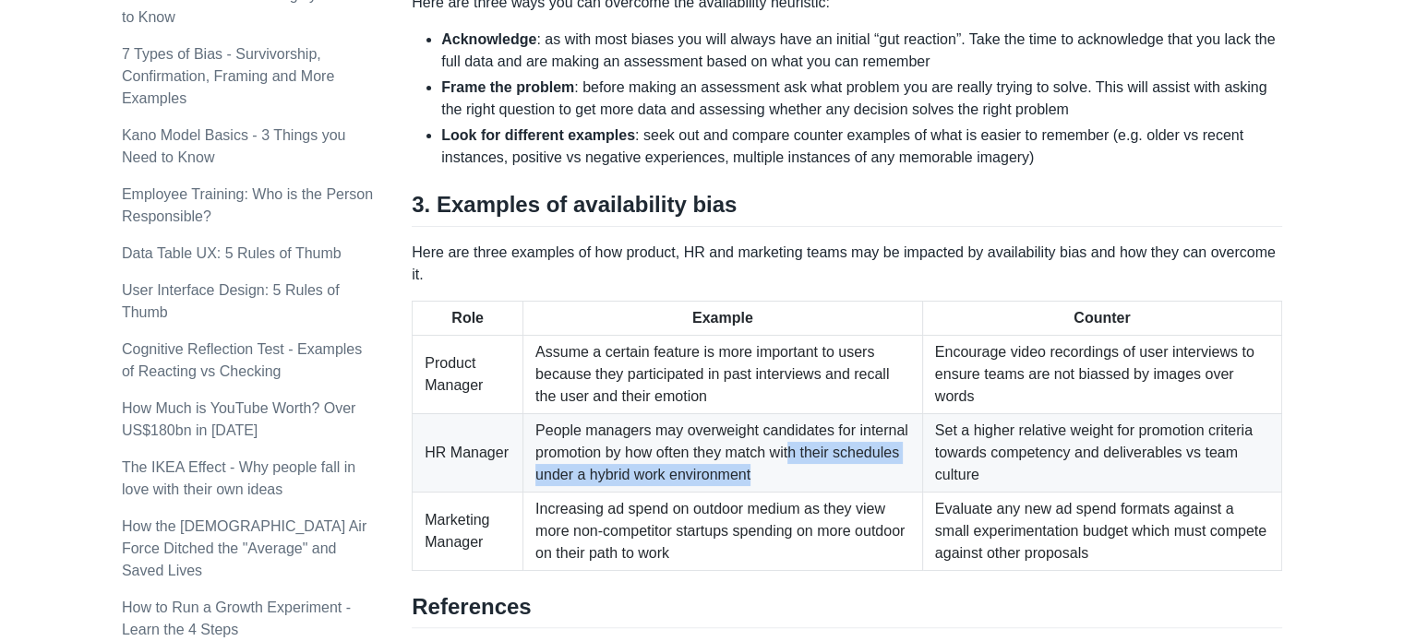
drag, startPoint x: 799, startPoint y: 458, endPoint x: 794, endPoint y: 428, distance: 30.0
click at [794, 428] on td "People managers may overweight candidates for internal promotion by how often t…" at bounding box center [723, 452] width 400 height 78
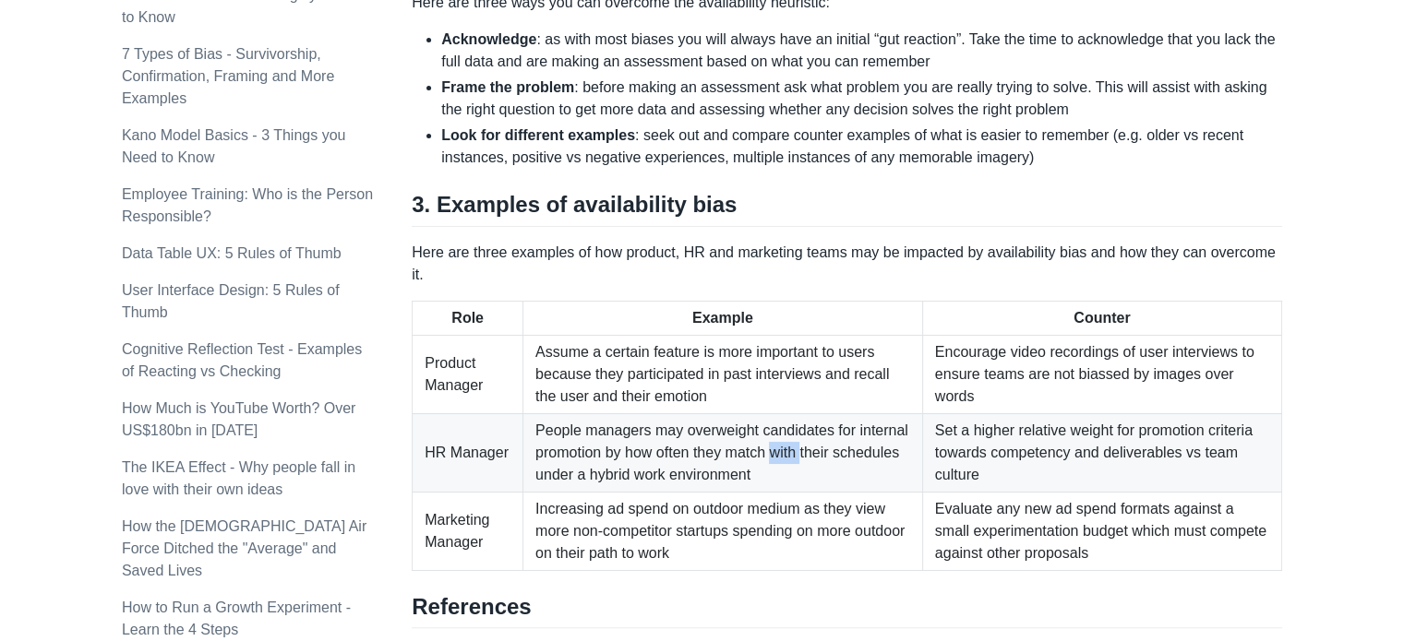
click at [794, 428] on td "People managers may overweight candidates for internal promotion by how often t…" at bounding box center [723, 452] width 400 height 78
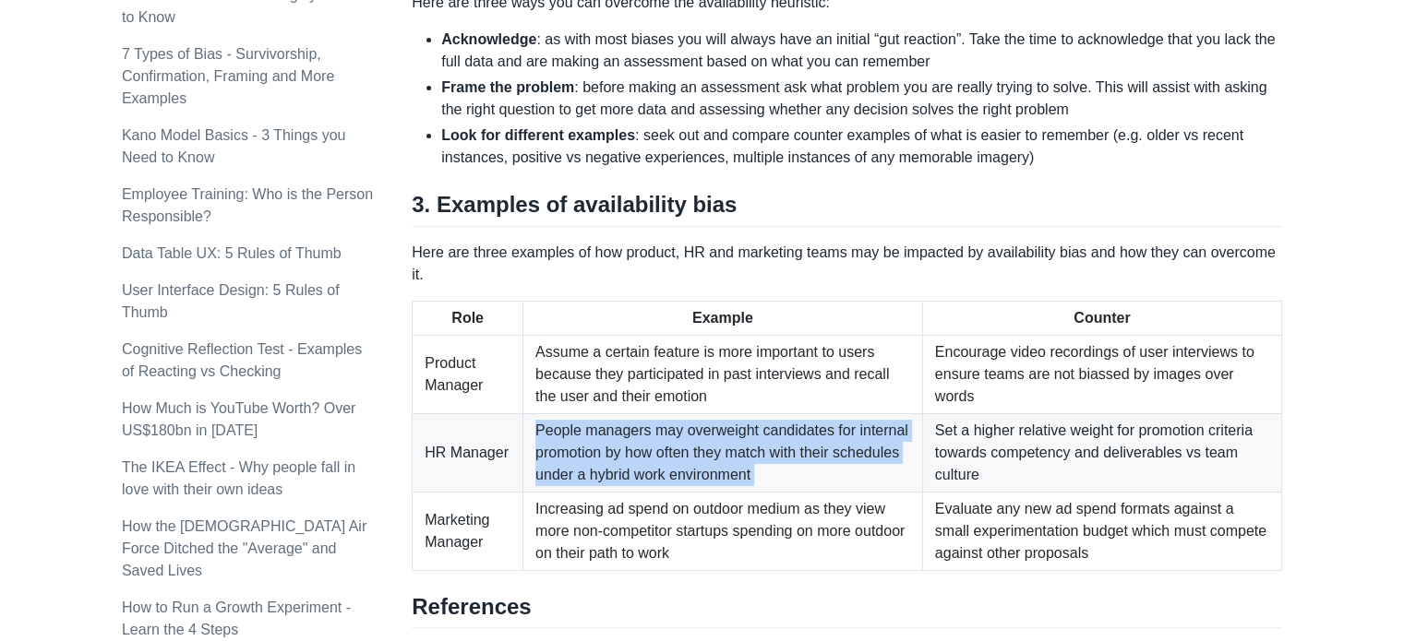
click at [794, 428] on td "People managers may overweight candidates for internal promotion by how often t…" at bounding box center [723, 452] width 400 height 78
click at [783, 440] on td "People managers may overweight candidates for internal promotion by how often t…" at bounding box center [723, 452] width 400 height 78
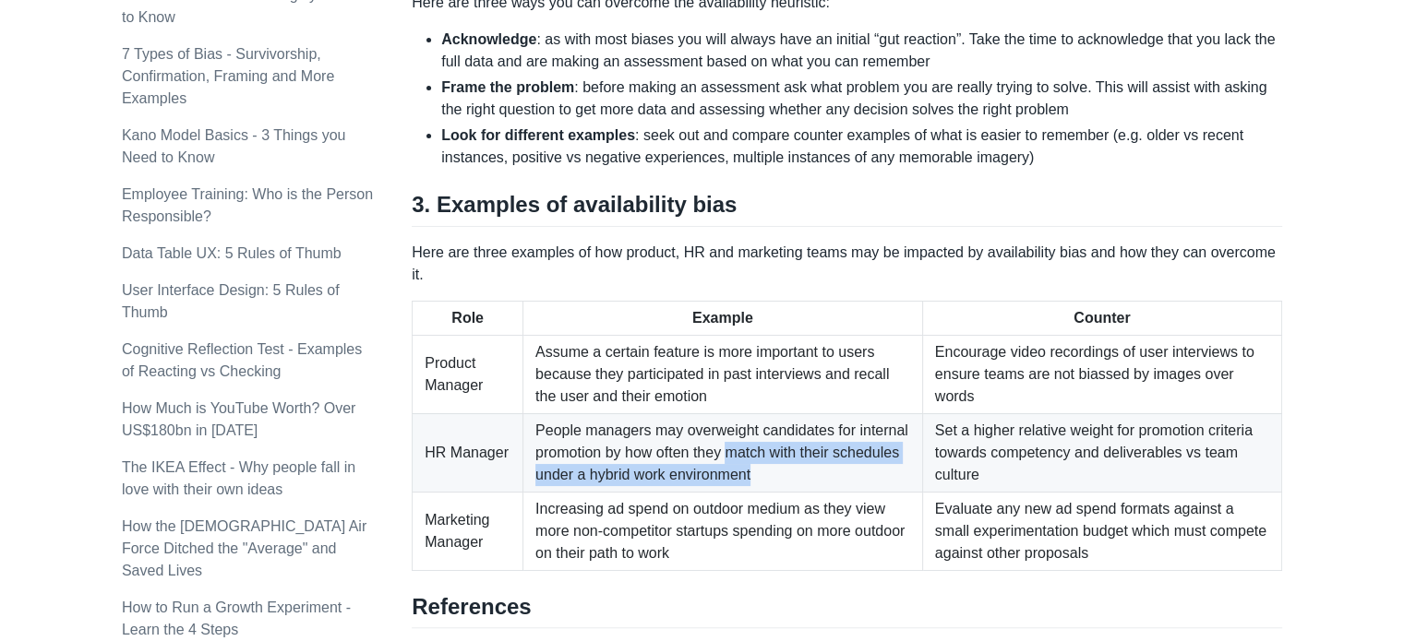
drag, startPoint x: 783, startPoint y: 440, endPoint x: 730, endPoint y: 428, distance: 54.0
click at [730, 428] on td "People managers may overweight candidates for internal promotion by how often t…" at bounding box center [723, 452] width 400 height 78
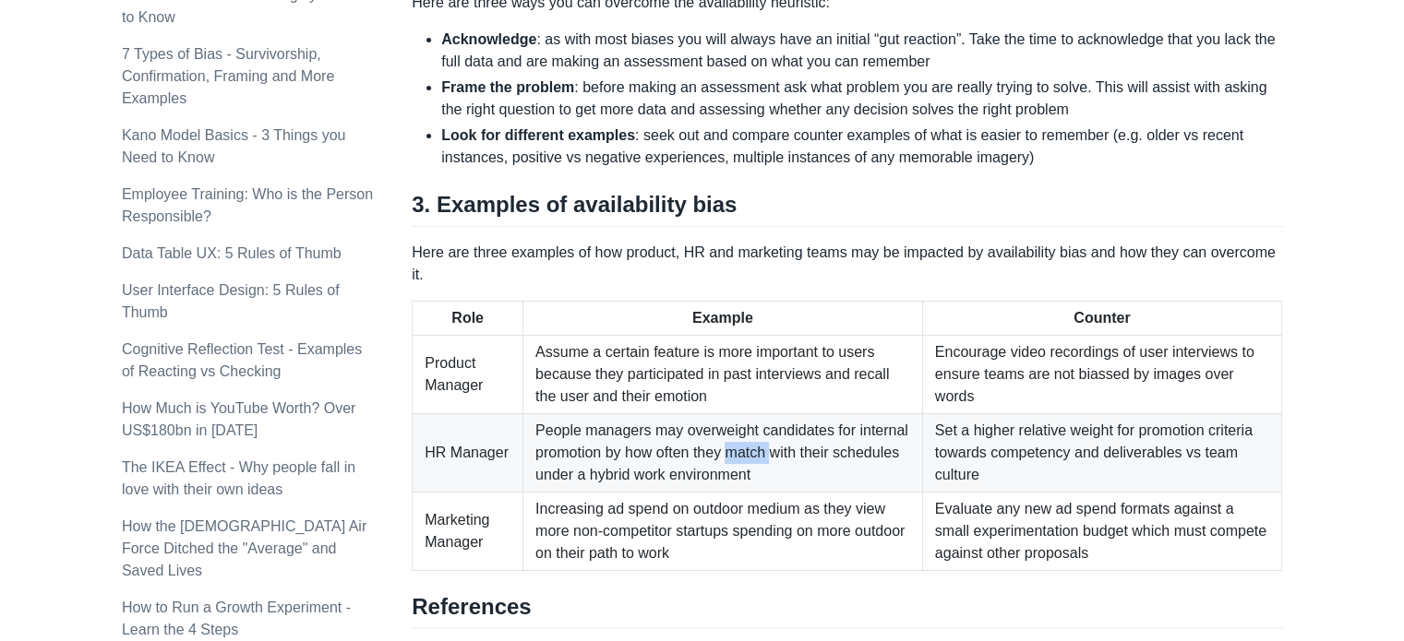
click at [730, 428] on td "People managers may overweight candidates for internal promotion by how often t…" at bounding box center [723, 452] width 400 height 78
click at [604, 520] on td "Increasing ad spend on outdoor medium as they view more non-competitor startups…" at bounding box center [723, 531] width 400 height 78
click at [616, 501] on td "Increasing ad spend on outdoor medium as they view more non-competitor startups…" at bounding box center [723, 531] width 400 height 78
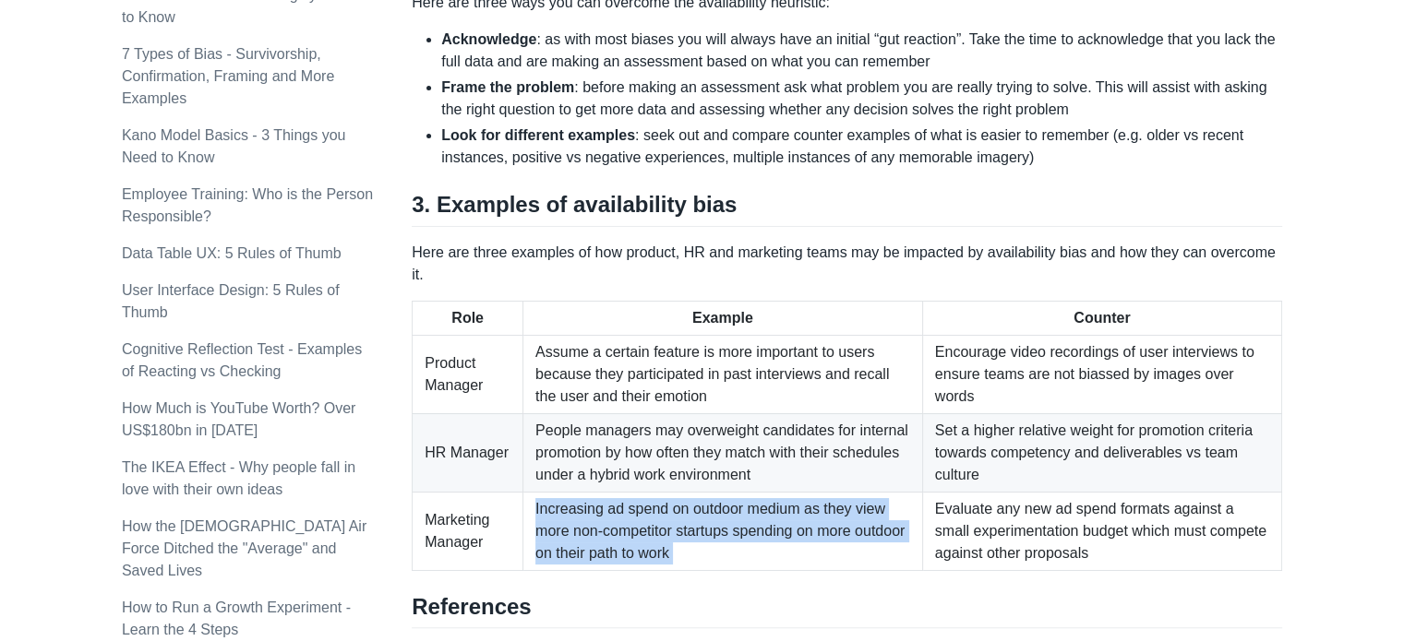
click at [616, 501] on td "Increasing ad spend on outdoor medium as they view more non-competitor startups…" at bounding box center [723, 531] width 400 height 78
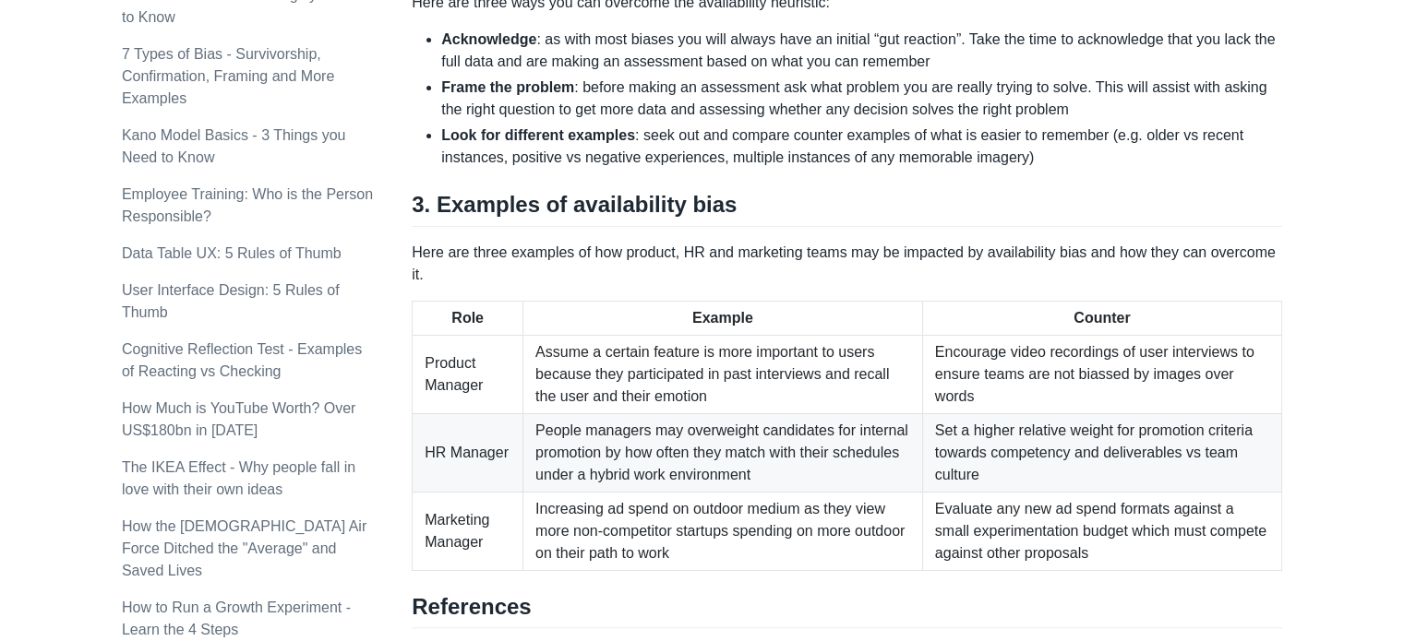
click at [1019, 336] on td "Encourage video recordings of user interviews to ensure teams are not biassed b…" at bounding box center [1101, 374] width 359 height 78
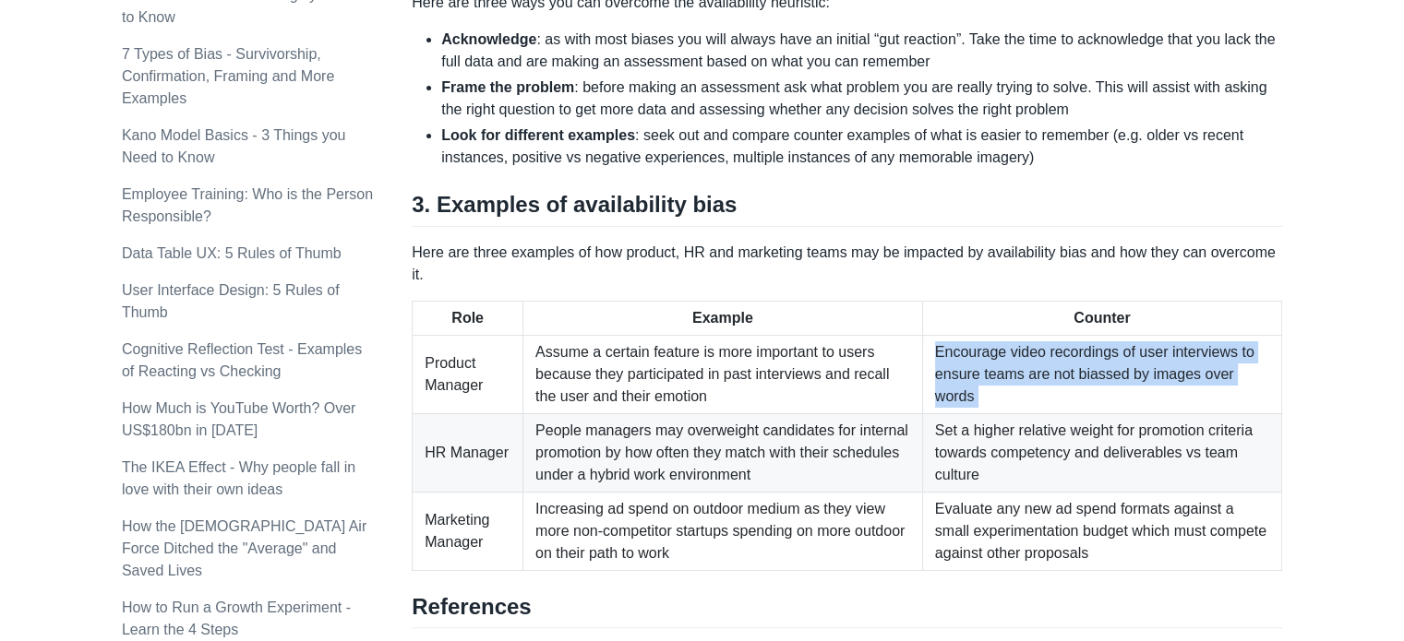
click at [1019, 336] on td "Encourage video recordings of user interviews to ensure teams are not biassed b…" at bounding box center [1101, 374] width 359 height 78
click at [1074, 359] on td "Encourage video recordings of user interviews to ensure teams are not biassed b…" at bounding box center [1101, 374] width 359 height 78
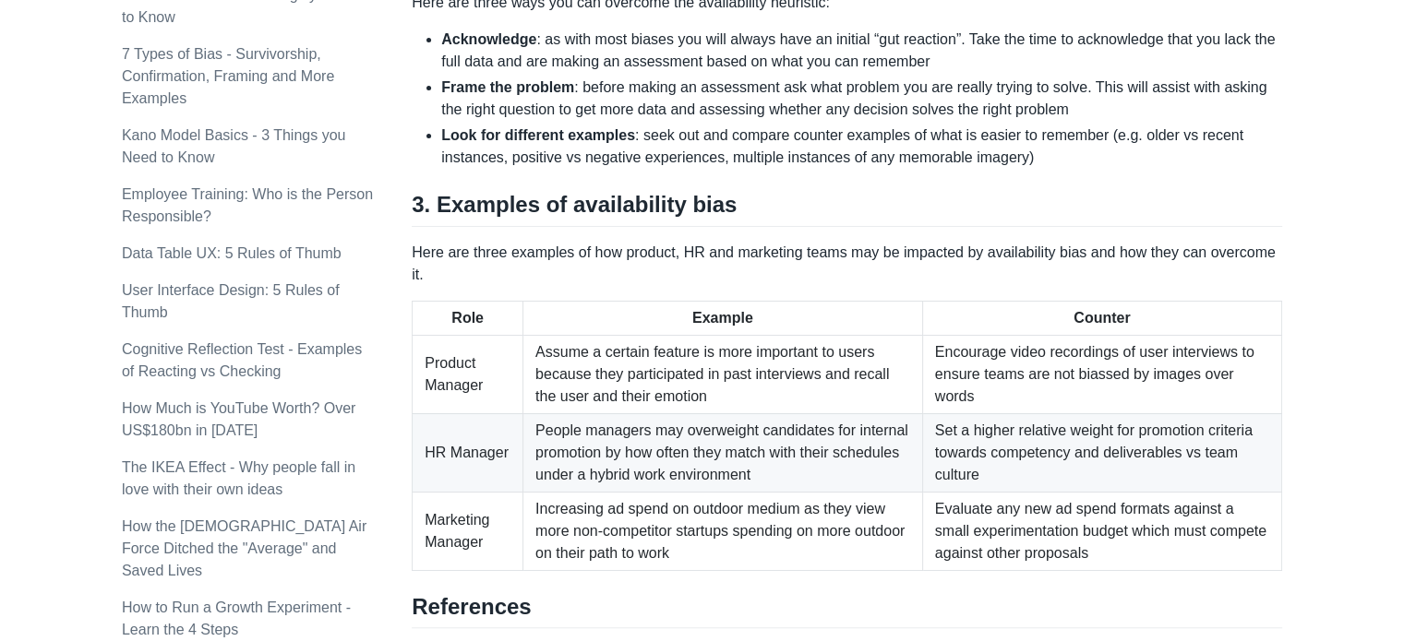
click at [1081, 340] on td "Encourage video recordings of user interviews to ensure teams are not biassed b…" at bounding box center [1101, 374] width 359 height 78
click at [1081, 335] on td "Encourage video recordings of user interviews to ensure teams are not biassed b…" at bounding box center [1101, 374] width 359 height 78
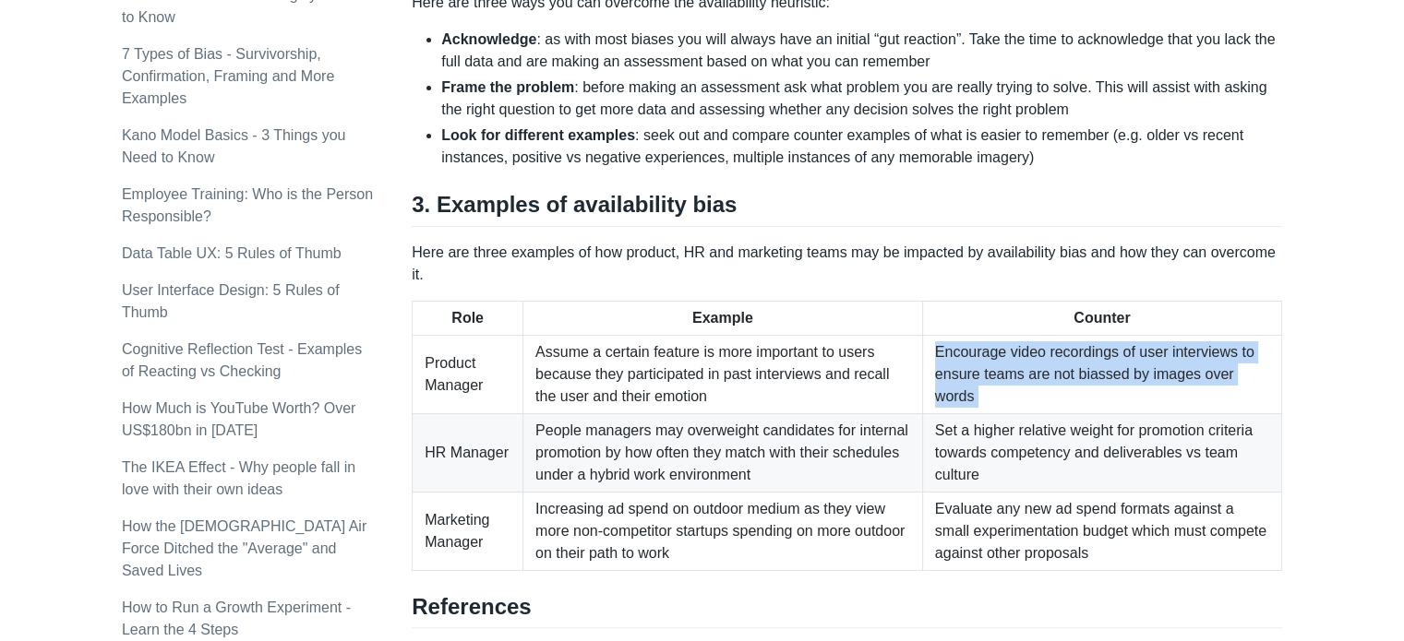
click at [1081, 335] on td "Encourage video recordings of user interviews to ensure teams are not biassed b…" at bounding box center [1101, 374] width 359 height 78
click at [1078, 377] on td "Encourage video recordings of user interviews to ensure teams are not biassed b…" at bounding box center [1101, 374] width 359 height 78
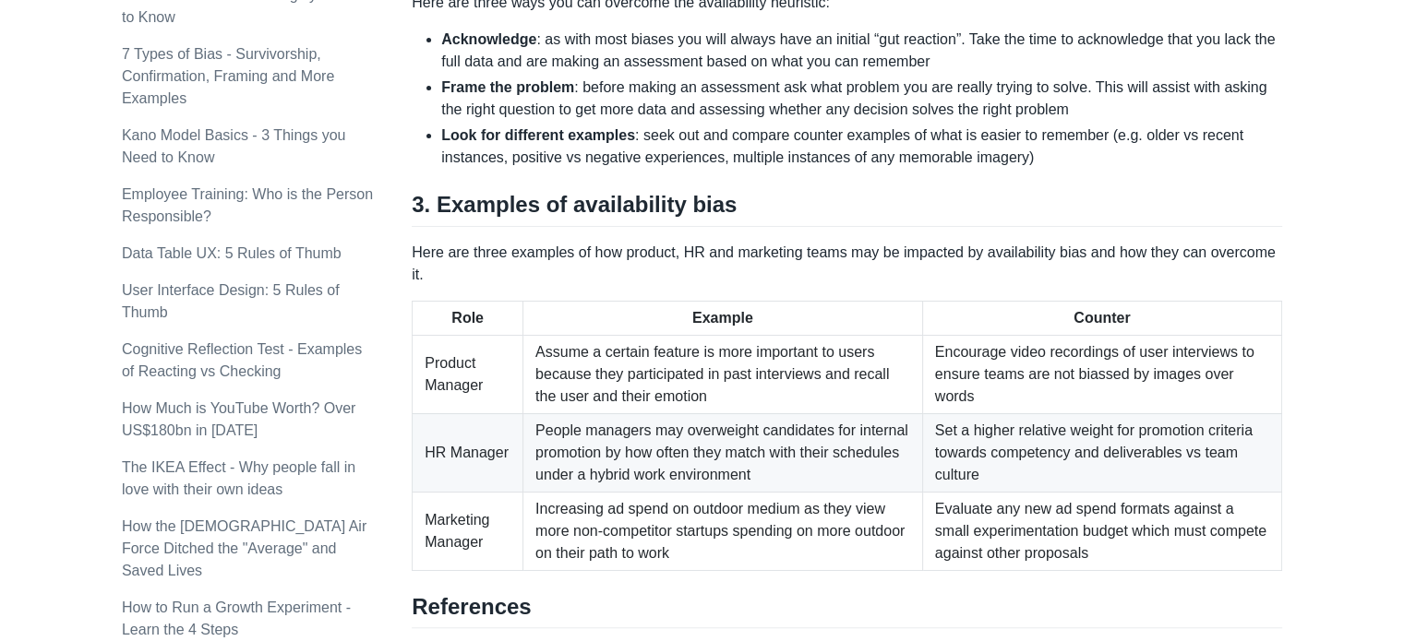
click at [724, 341] on td "Assume a certain feature is more important to users because they participated i…" at bounding box center [723, 374] width 400 height 78
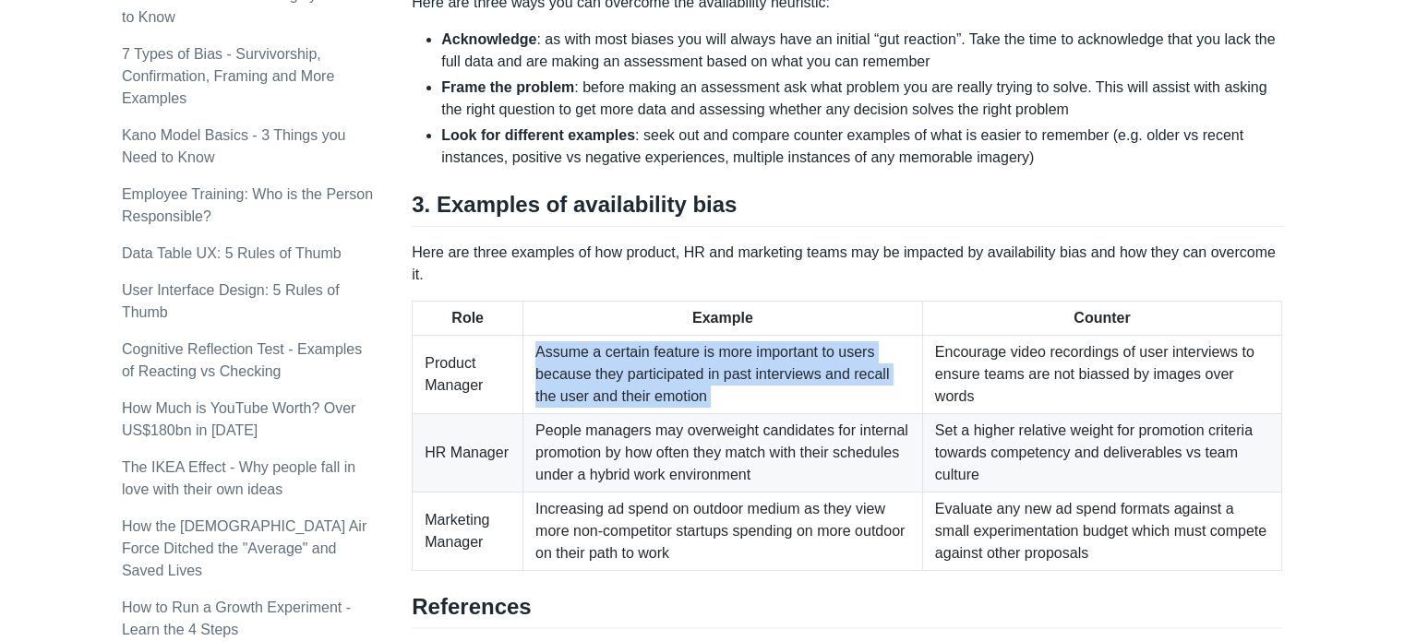
click at [724, 341] on td "Assume a certain feature is more important to users because they participated i…" at bounding box center [723, 374] width 400 height 78
click at [781, 361] on td "Assume a certain feature is more important to users because they participated i…" at bounding box center [723, 374] width 400 height 78
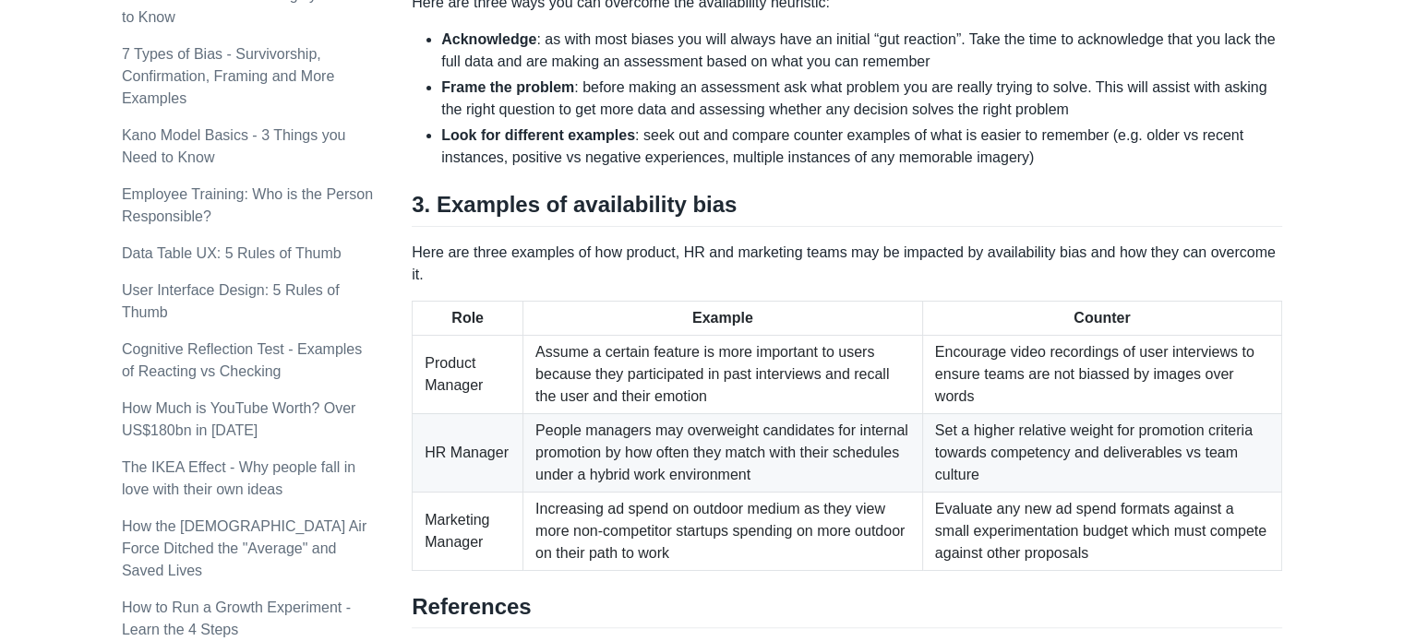
click at [793, 342] on td "Assume a certain feature is more important to users because they participated i…" at bounding box center [723, 374] width 400 height 78
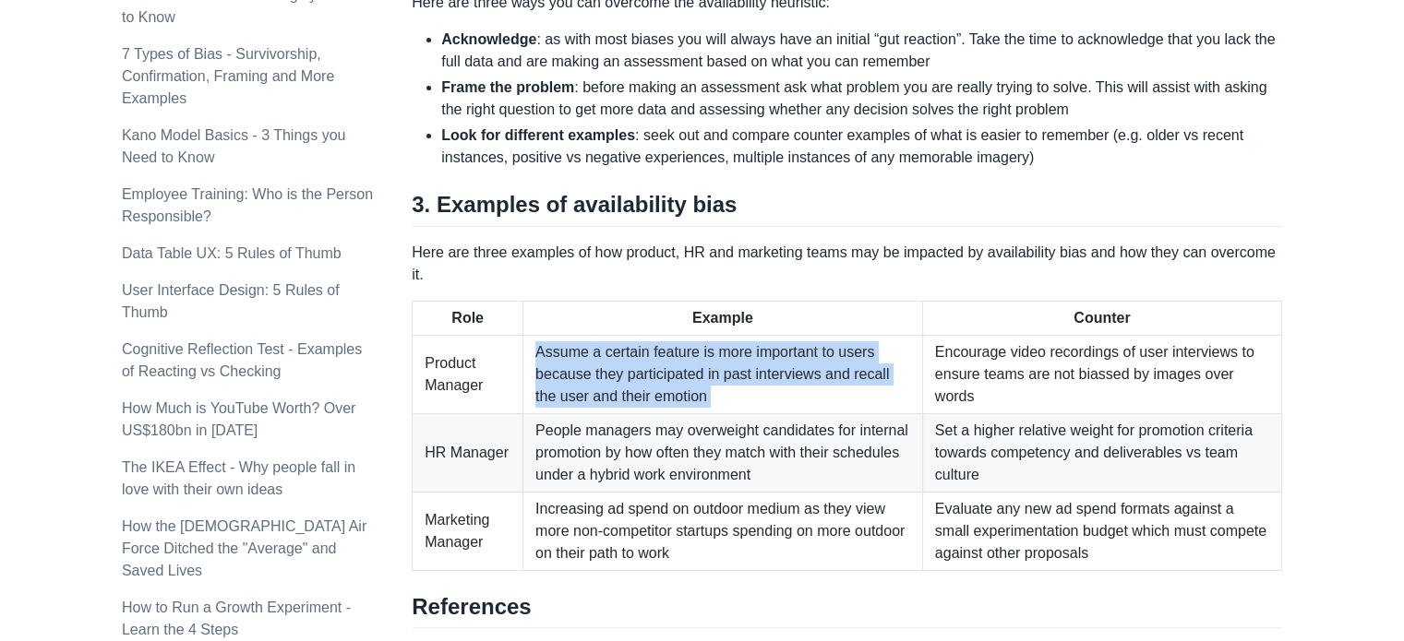
click at [793, 342] on td "Assume a certain feature is more important to users because they participated i…" at bounding box center [723, 374] width 400 height 78
click at [813, 372] on td "Assume a certain feature is more important to users because they participated i…" at bounding box center [723, 374] width 400 height 78
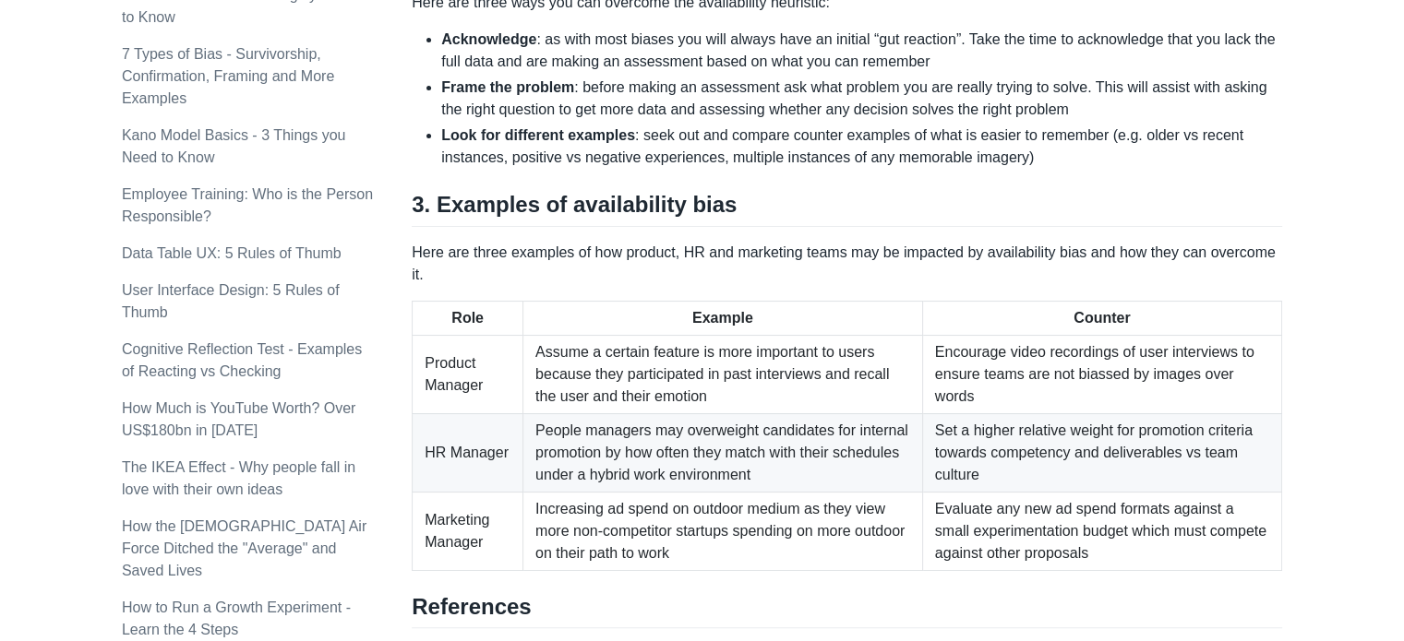
click at [800, 349] on td "Assume a certain feature is more important to users because they participated i…" at bounding box center [723, 374] width 400 height 78
click at [762, 356] on td "Assume a certain feature is more important to users because they participated i…" at bounding box center [723, 374] width 400 height 78
click at [720, 346] on td "Assume a certain feature is more important to users because they participated i…" at bounding box center [723, 374] width 400 height 78
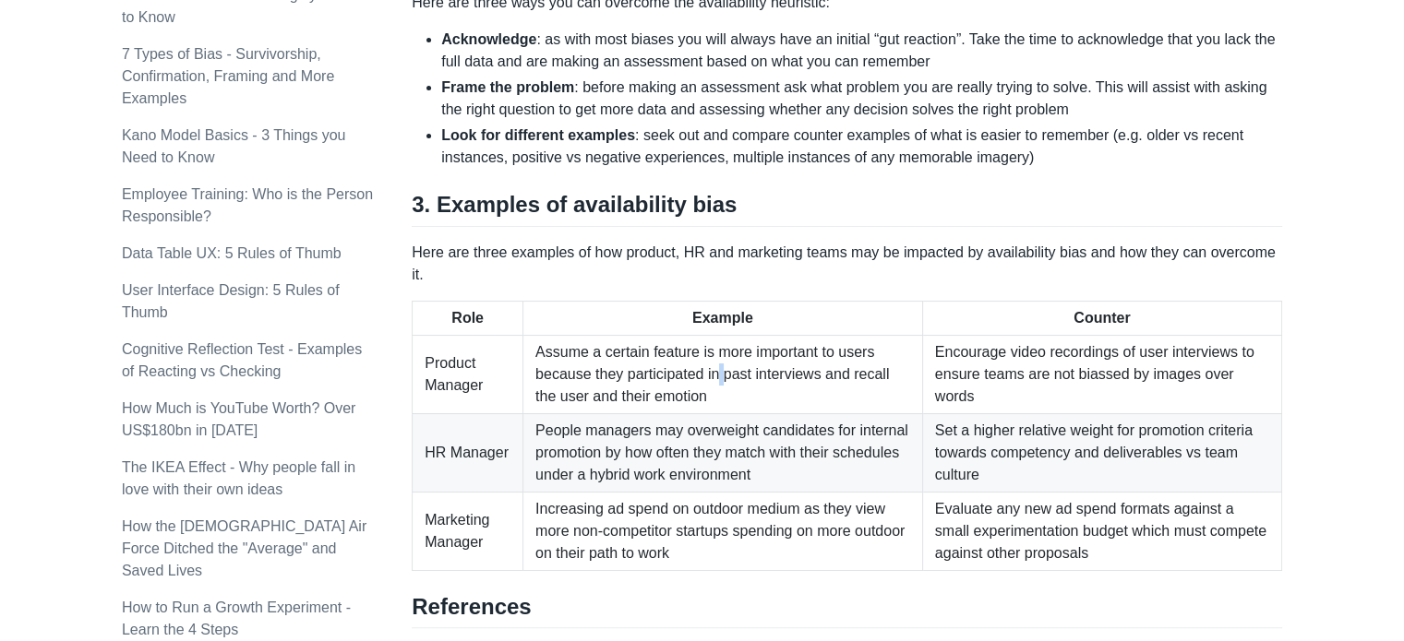
click at [720, 346] on td "Assume a certain feature is more important to users because they participated i…" at bounding box center [723, 374] width 400 height 78
click at [669, 353] on td "Assume a certain feature is more important to users because they participated i…" at bounding box center [723, 374] width 400 height 78
click at [783, 365] on td "Assume a certain feature is more important to users because they participated i…" at bounding box center [723, 374] width 400 height 78
